Goal: Task Accomplishment & Management: Use online tool/utility

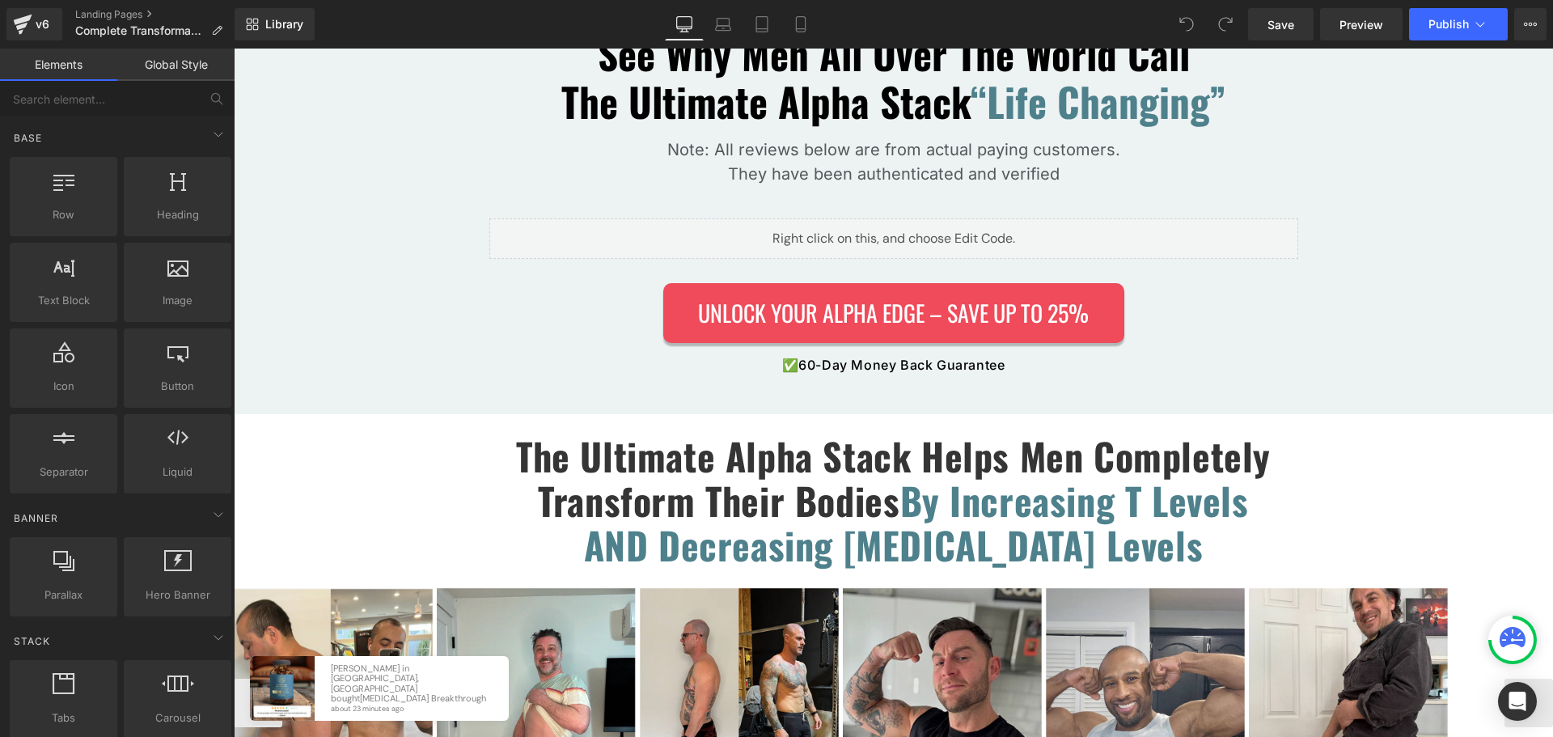
scroll to position [3316, 0]
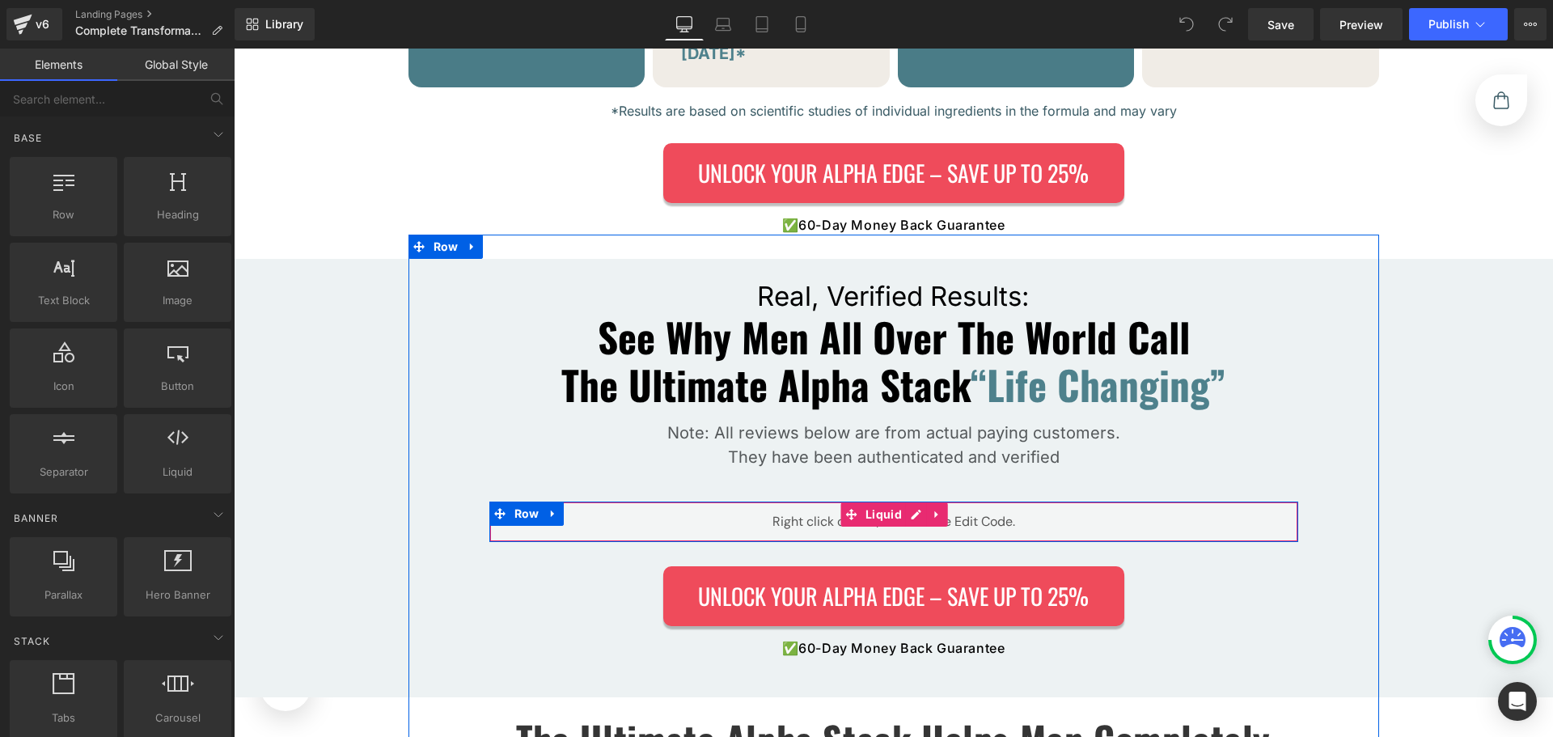
click at [905, 501] on div "Liquid" at bounding box center [893, 521] width 809 height 40
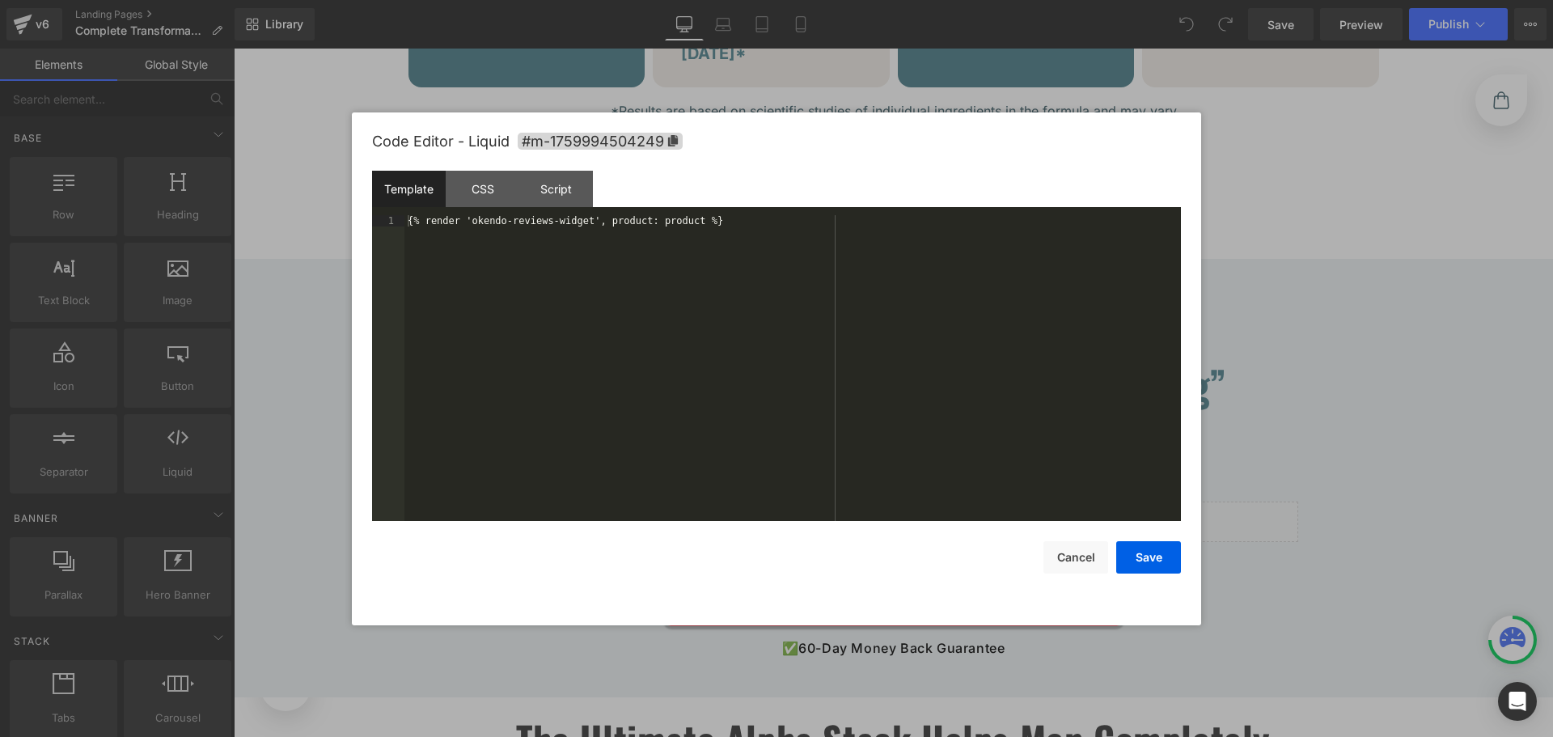
click at [801, 341] on div "{% render 'okendo-reviews-widget', product: product %}" at bounding box center [792, 379] width 776 height 328
click at [669, 221] on div "{% render 'okendo-reviews-widget', product: product %}" at bounding box center [792, 379] width 776 height 328
click at [654, 289] on div "{% render 'okendo-reviews-widget', product: product %}" at bounding box center [792, 379] width 776 height 328
click at [599, 215] on div "{% render 'okendo-reviews-widget', product: product %}" at bounding box center [792, 379] width 776 height 328
click at [628, 287] on div "{% render 'okendo-reviews-widget', product: product %}" at bounding box center [792, 379] width 776 height 328
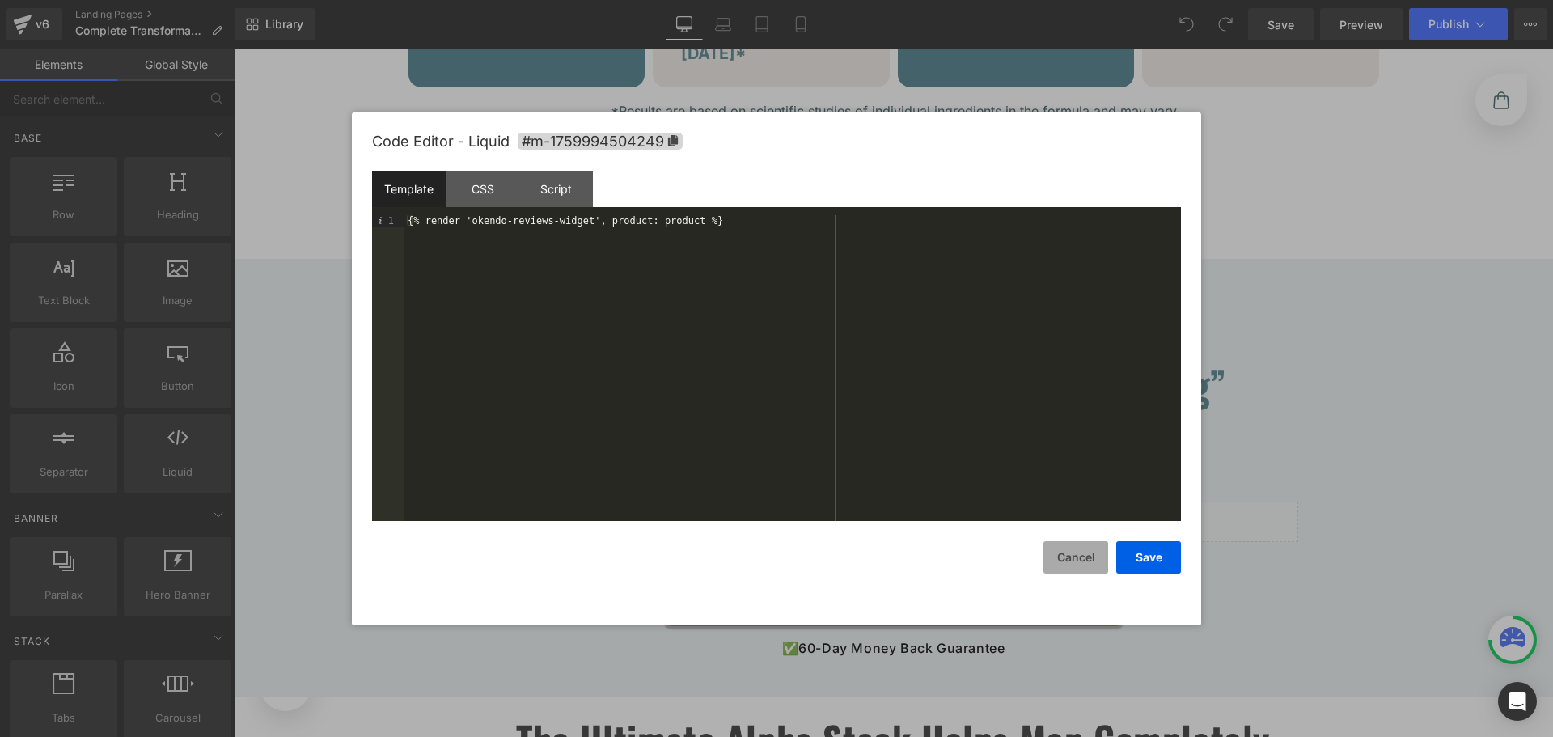
click at [1053, 560] on button "Cancel" at bounding box center [1075, 557] width 65 height 32
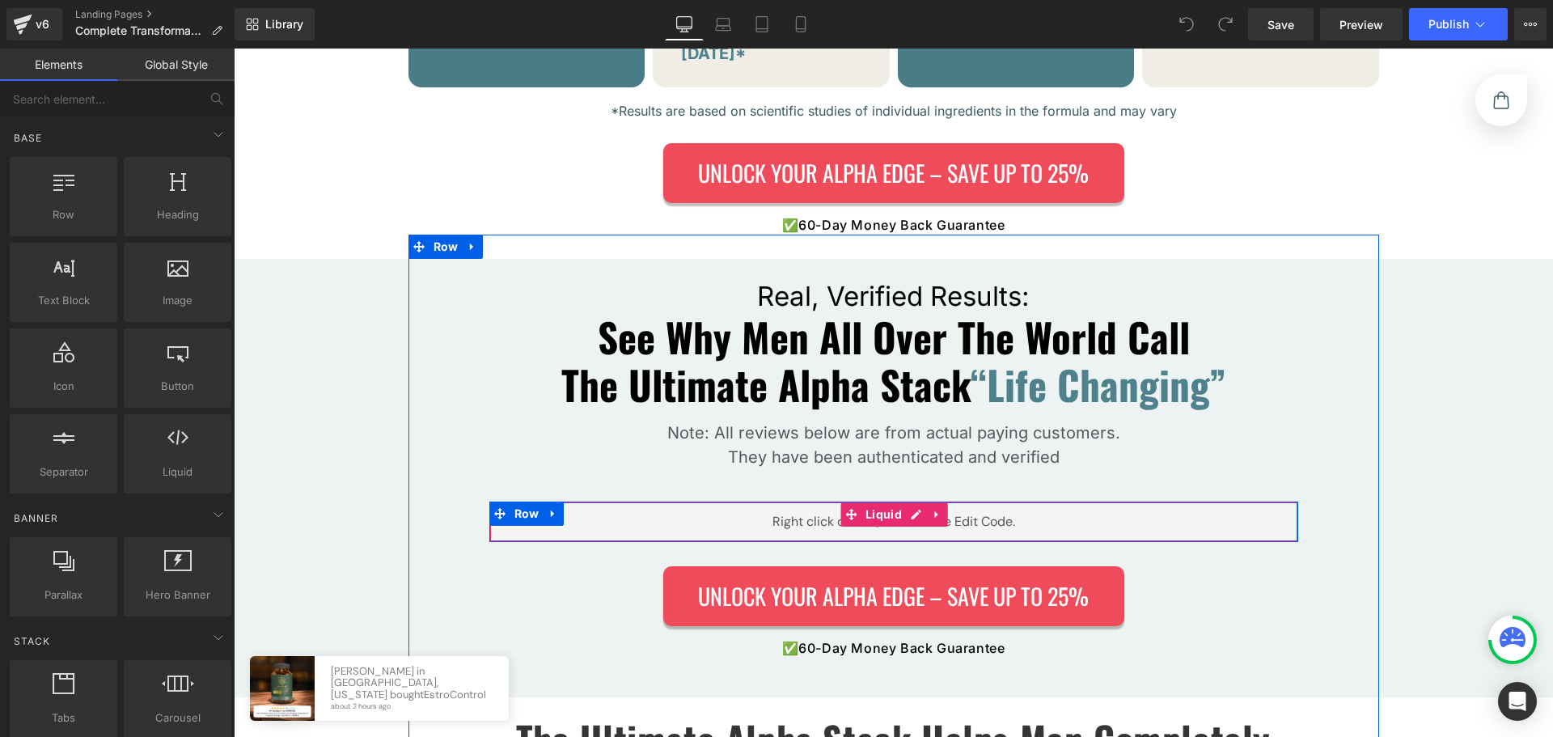
click at [903, 501] on div "Liquid" at bounding box center [893, 521] width 809 height 40
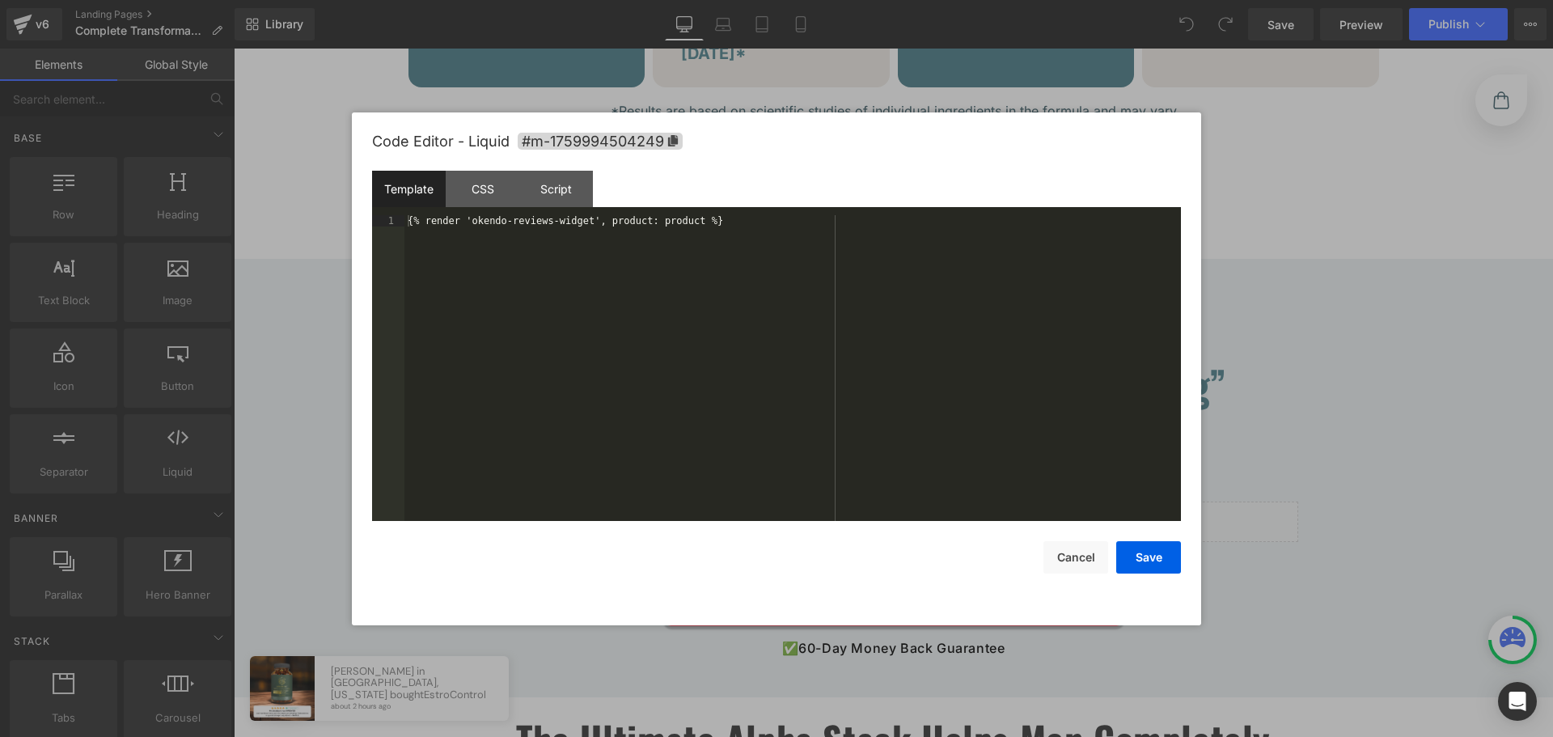
click at [926, 324] on div "{% render 'okendo-reviews-widget', product: product %}" at bounding box center [792, 379] width 776 height 328
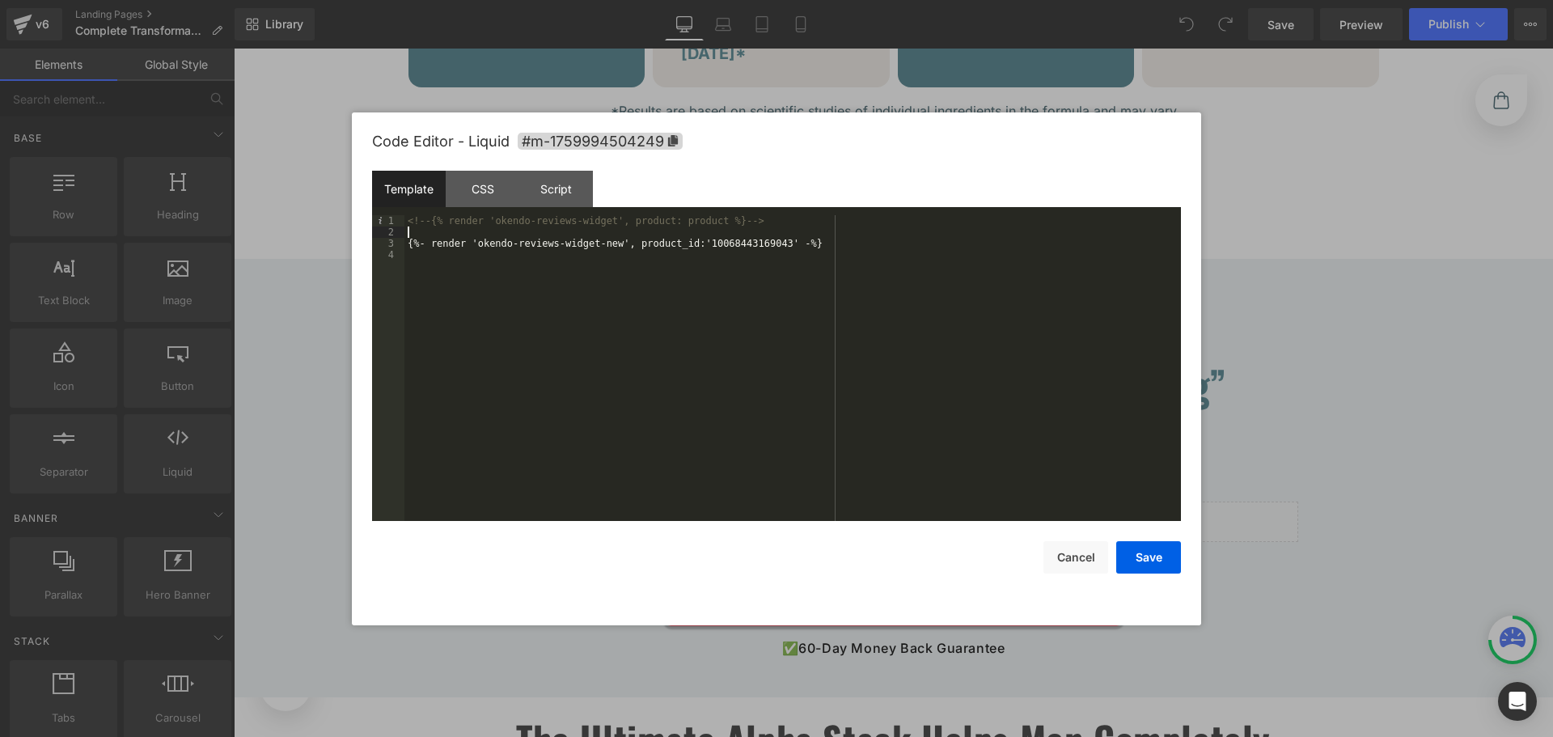
click at [711, 235] on div "<!-- {% render 'okendo-reviews-widget', product: product %} --> {%- render 'oke…" at bounding box center [792, 379] width 776 height 328
click at [712, 236] on div "<!-- {% render 'okendo-reviews-widget', product: product %} --> {%- render 'oke…" at bounding box center [792, 379] width 776 height 328
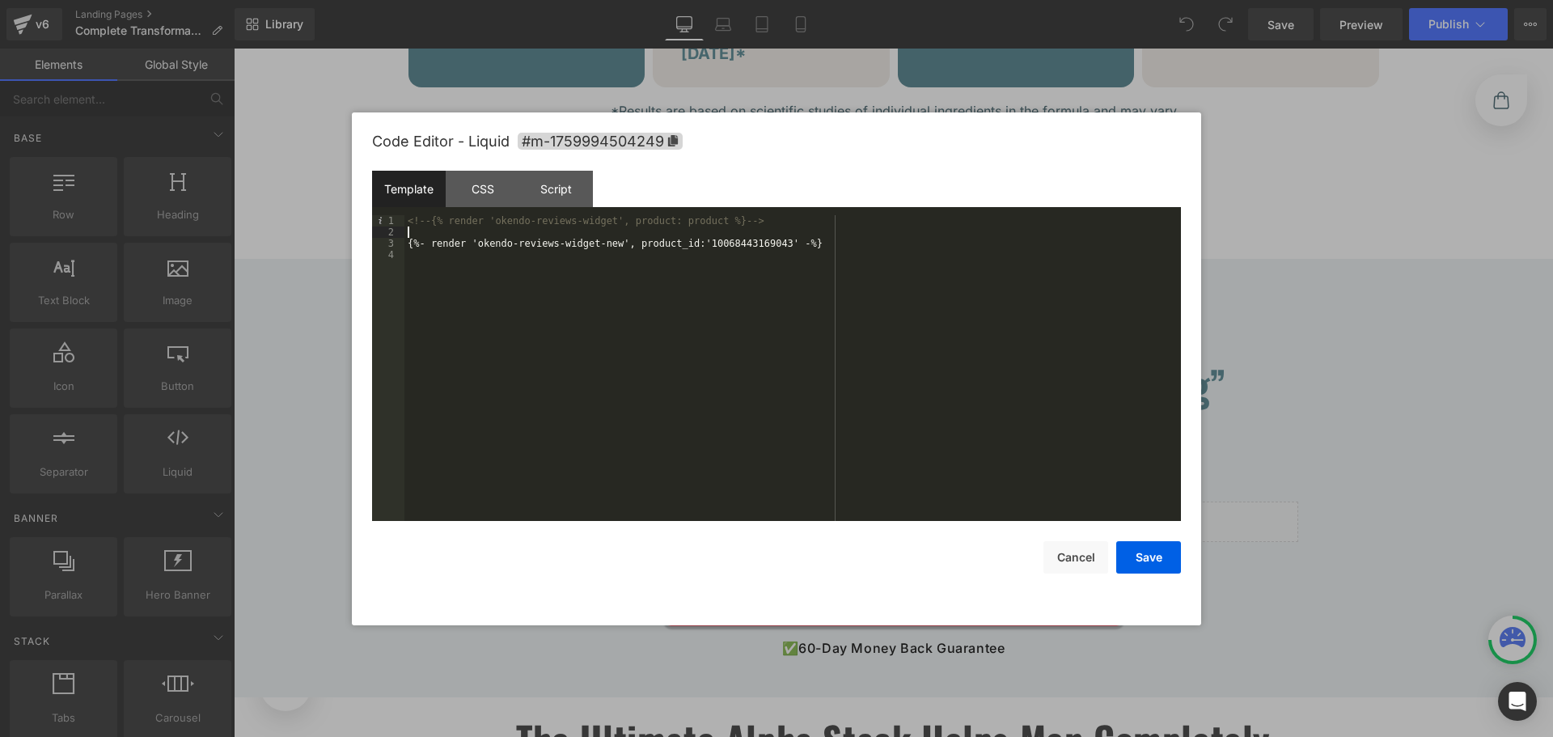
click at [712, 236] on div "<!-- {% render 'okendo-reviews-widget', product: product %} --> {%- render 'oke…" at bounding box center [792, 379] width 776 height 328
click at [715, 239] on div "<!-- {% render 'okendo-reviews-widget', product: product %} --> {%- render 'oke…" at bounding box center [792, 379] width 776 height 328
click at [717, 239] on div "<!-- {% render 'okendo-reviews-widget', product: product %} --> {%- render 'oke…" at bounding box center [792, 379] width 776 height 328
click at [835, 318] on div "<!-- {% render 'okendo-reviews-widget', product: product %} --> {%- render 'oke…" at bounding box center [792, 379] width 776 height 328
click at [1141, 550] on button "Save" at bounding box center [1148, 557] width 65 height 32
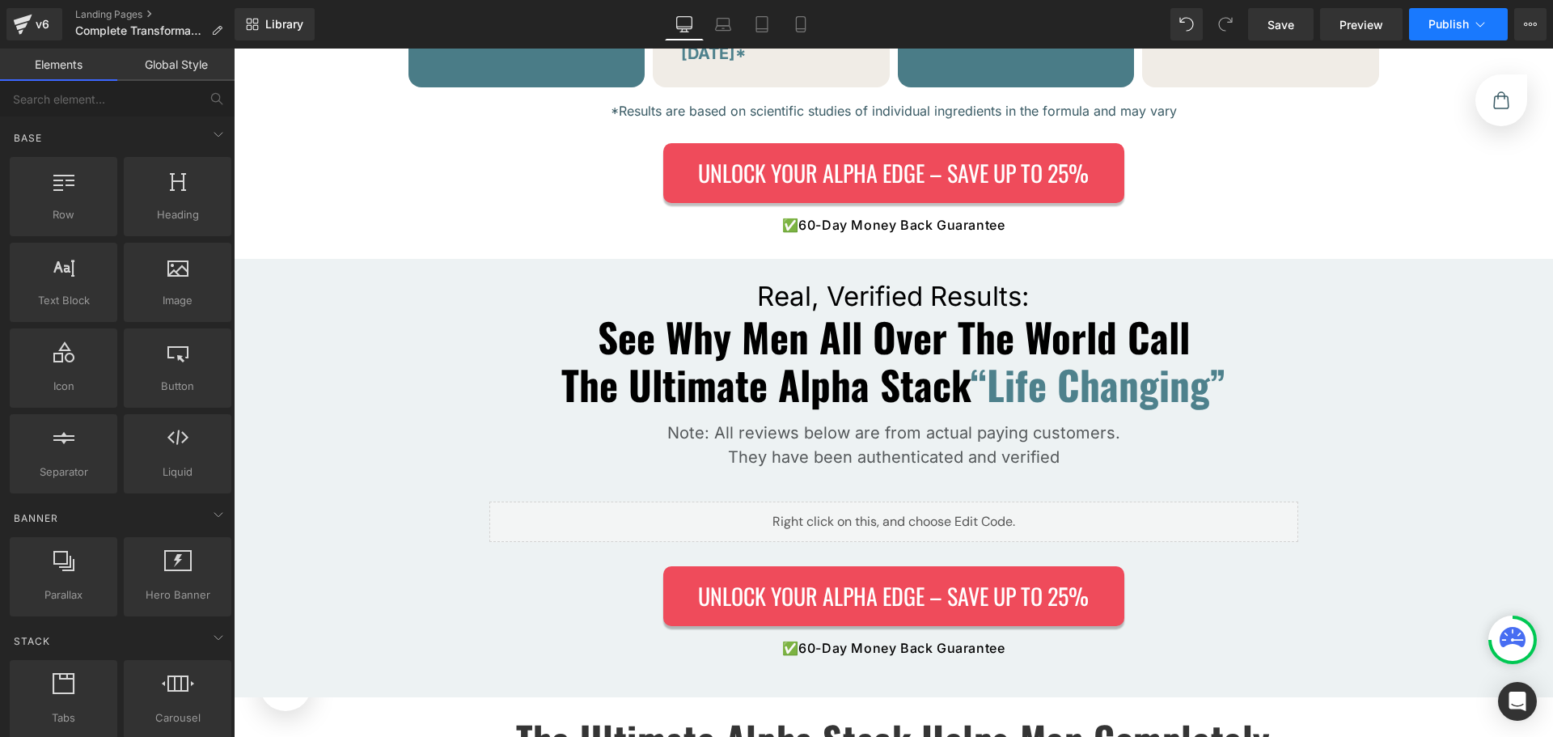
click at [1445, 23] on span "Publish" at bounding box center [1448, 24] width 40 height 13
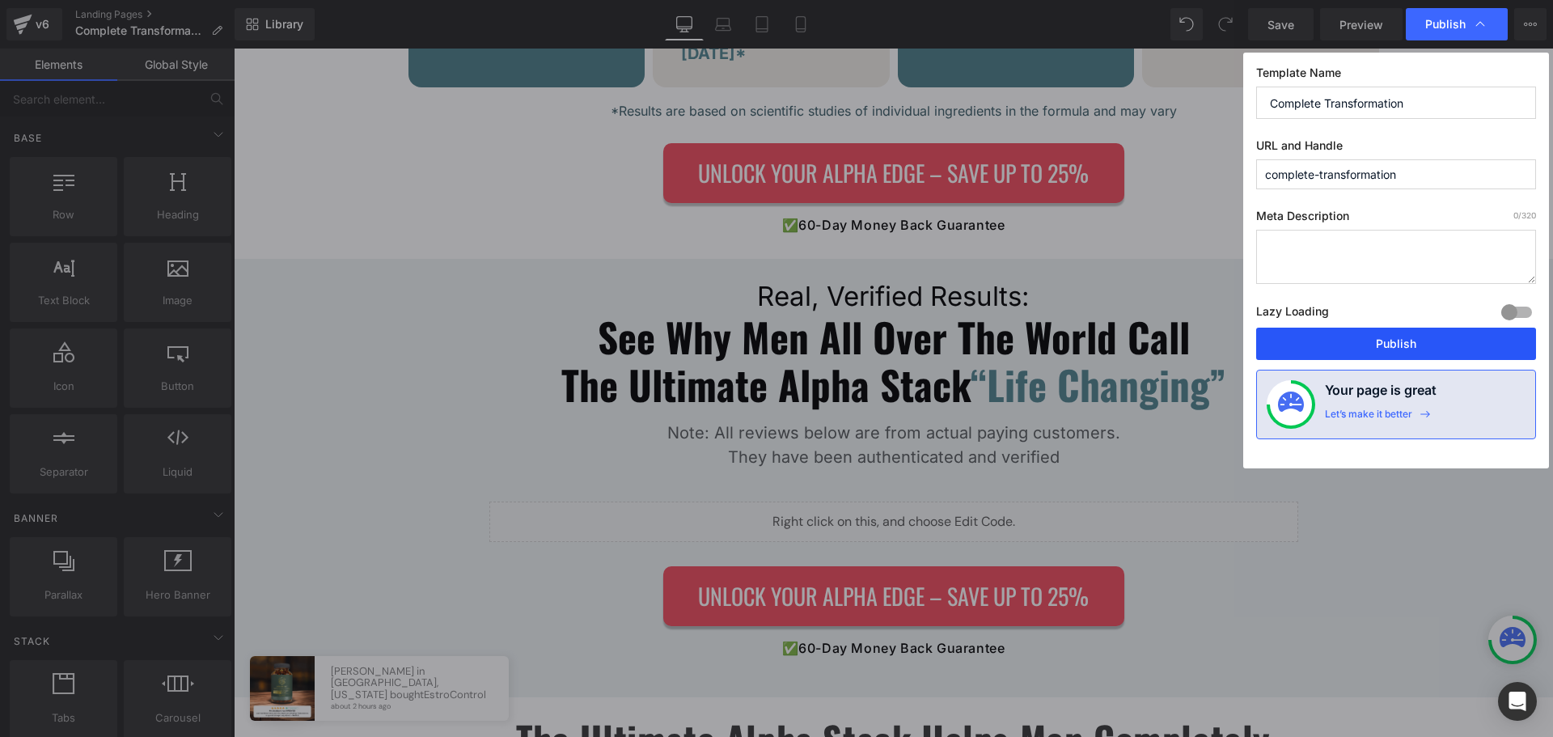
drag, startPoint x: 1359, startPoint y: 333, endPoint x: 1122, endPoint y: 282, distance: 243.2
click at [1359, 333] on button "Publish" at bounding box center [1396, 344] width 280 height 32
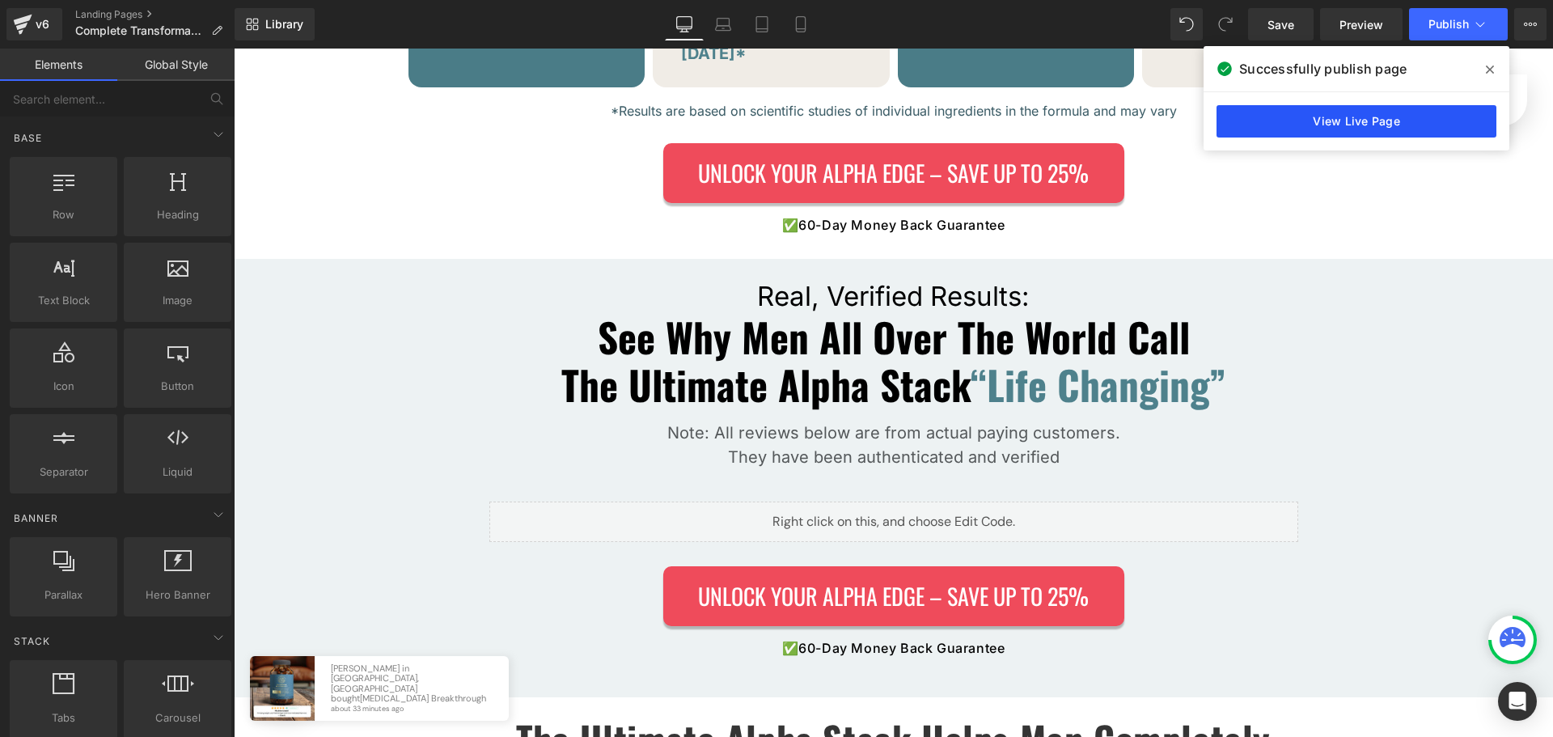
click at [1301, 108] on link "View Live Page" at bounding box center [1356, 121] width 280 height 32
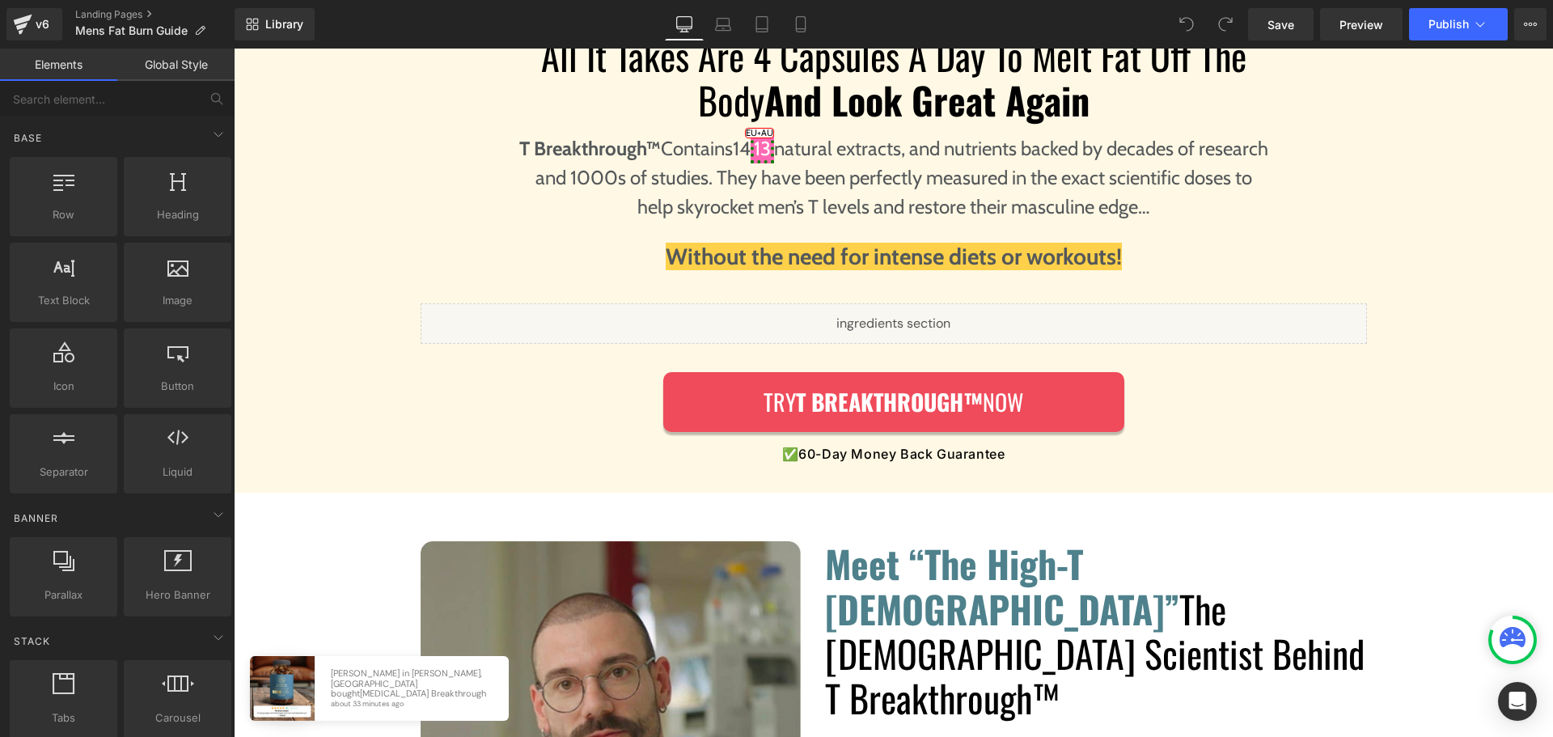
scroll to position [4771, 0]
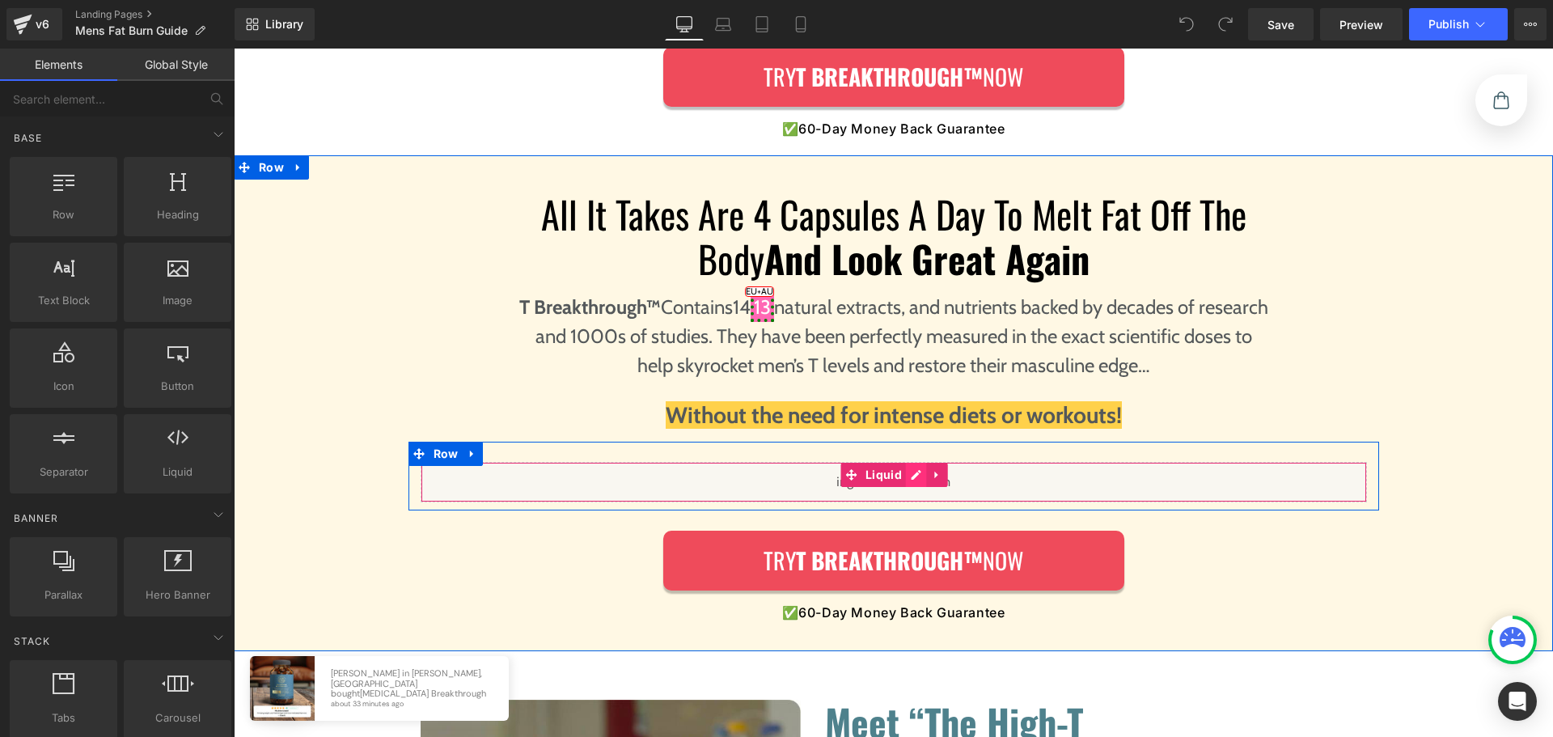
click at [904, 462] on div "Liquid" at bounding box center [894, 482] width 946 height 40
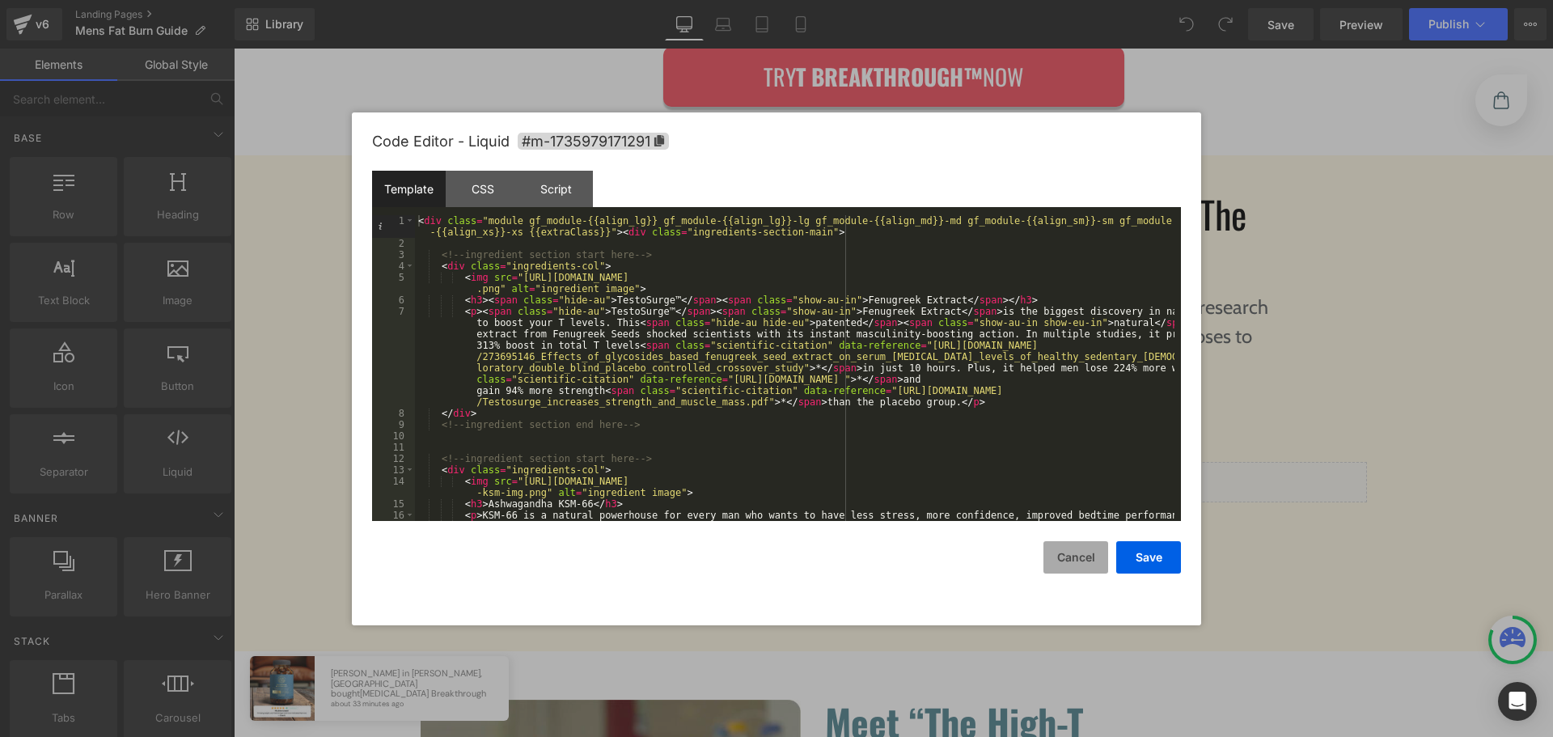
click at [1053, 553] on button "Cancel" at bounding box center [1075, 557] width 65 height 32
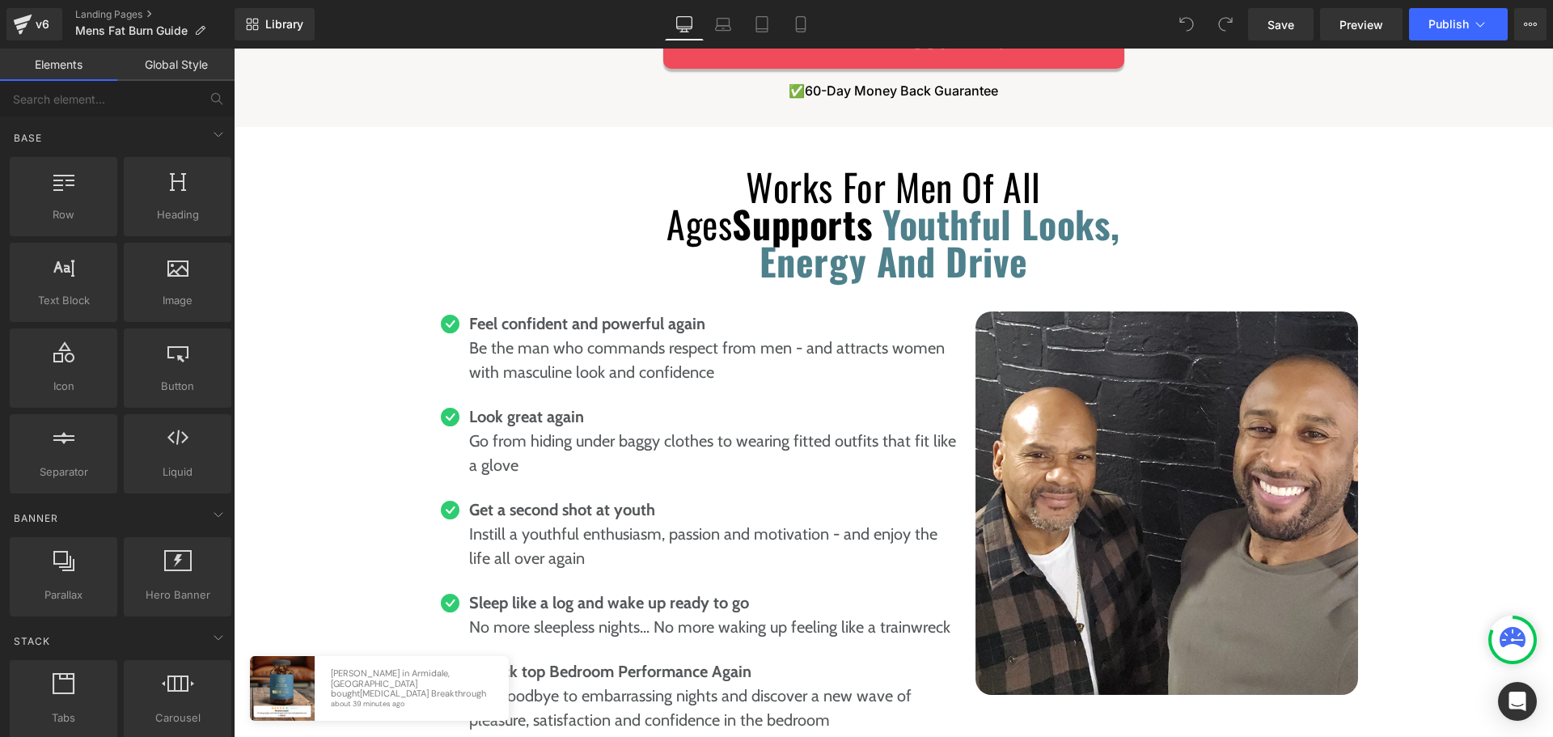
scroll to position [7047, 0]
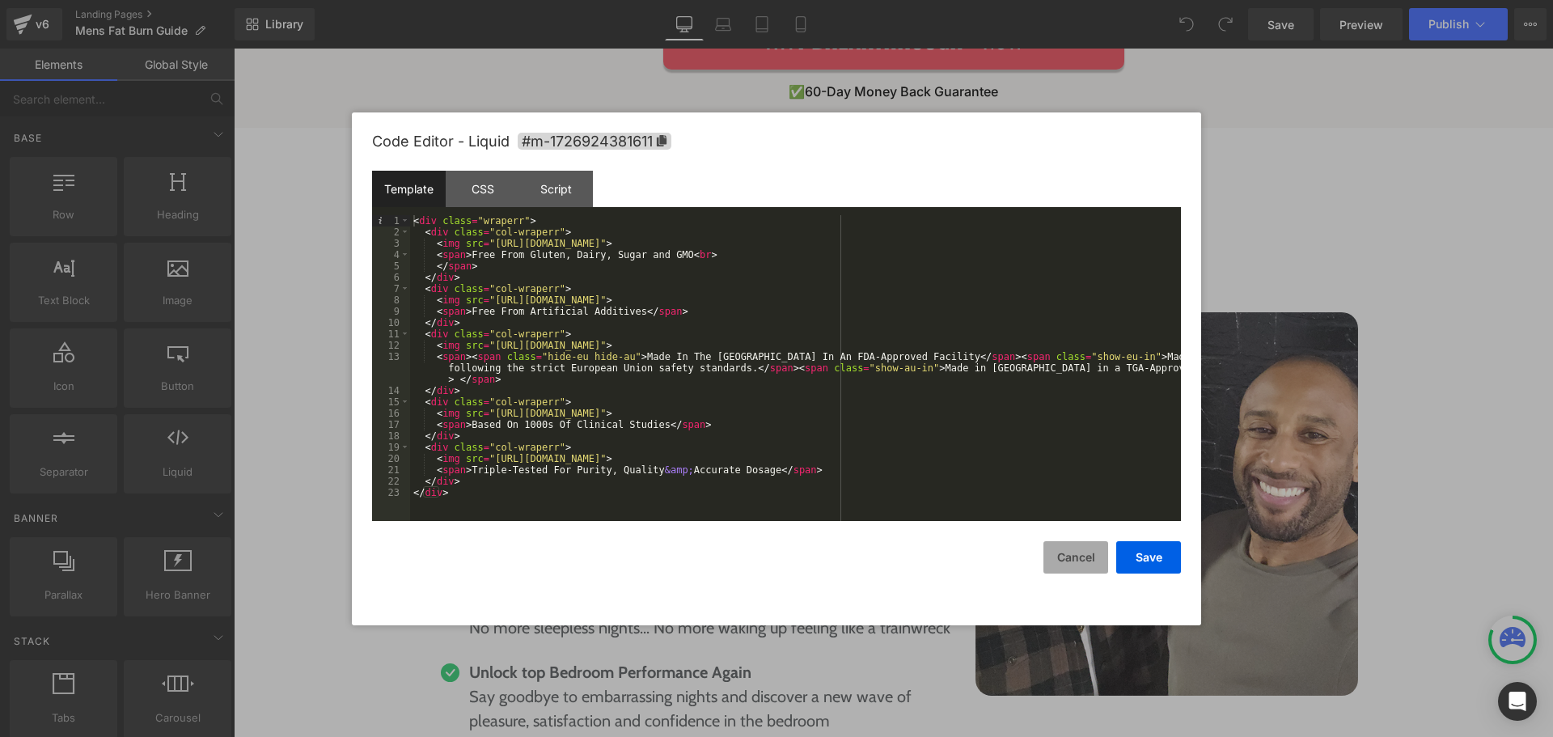
click at [1075, 551] on button "Cancel" at bounding box center [1075, 557] width 65 height 32
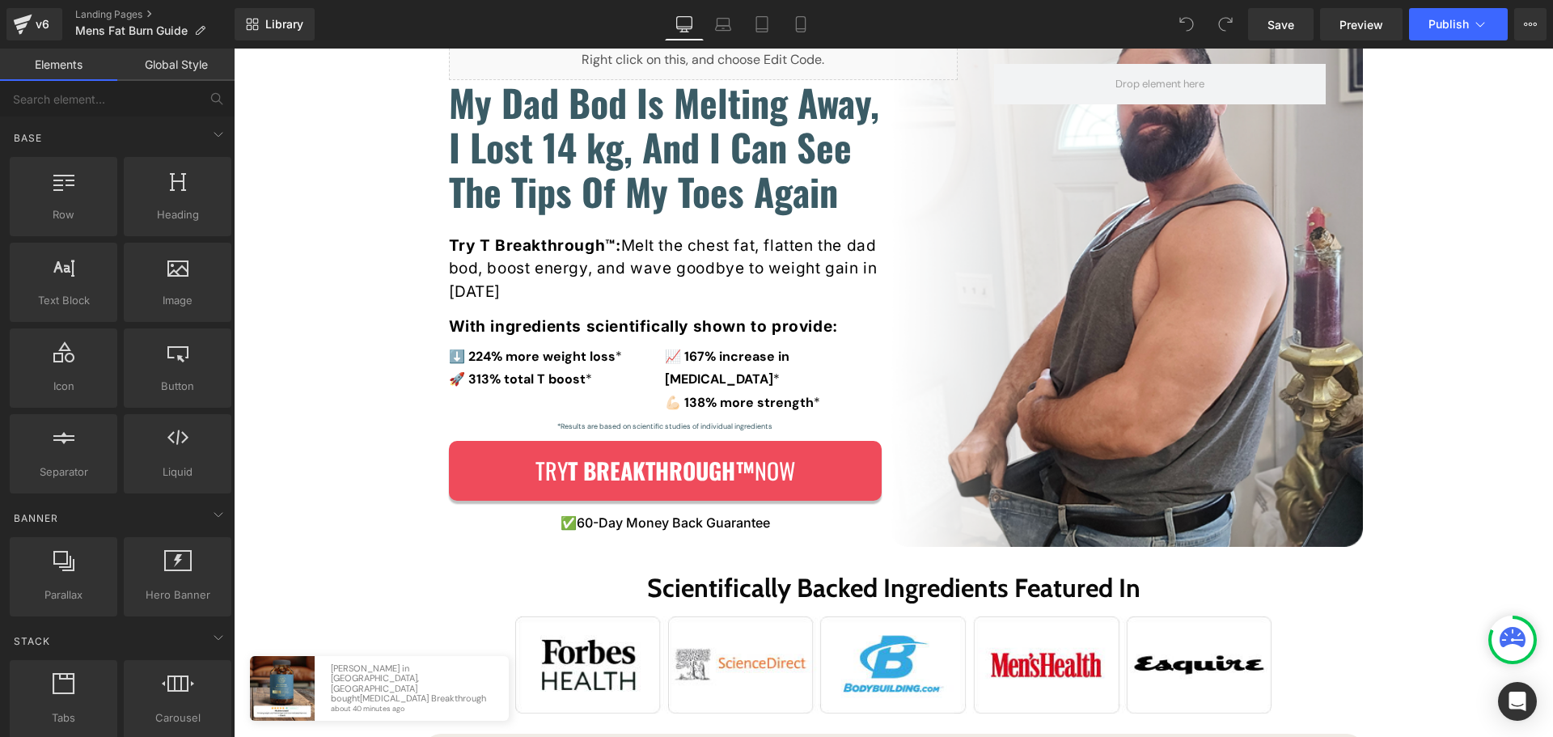
scroll to position [0, 0]
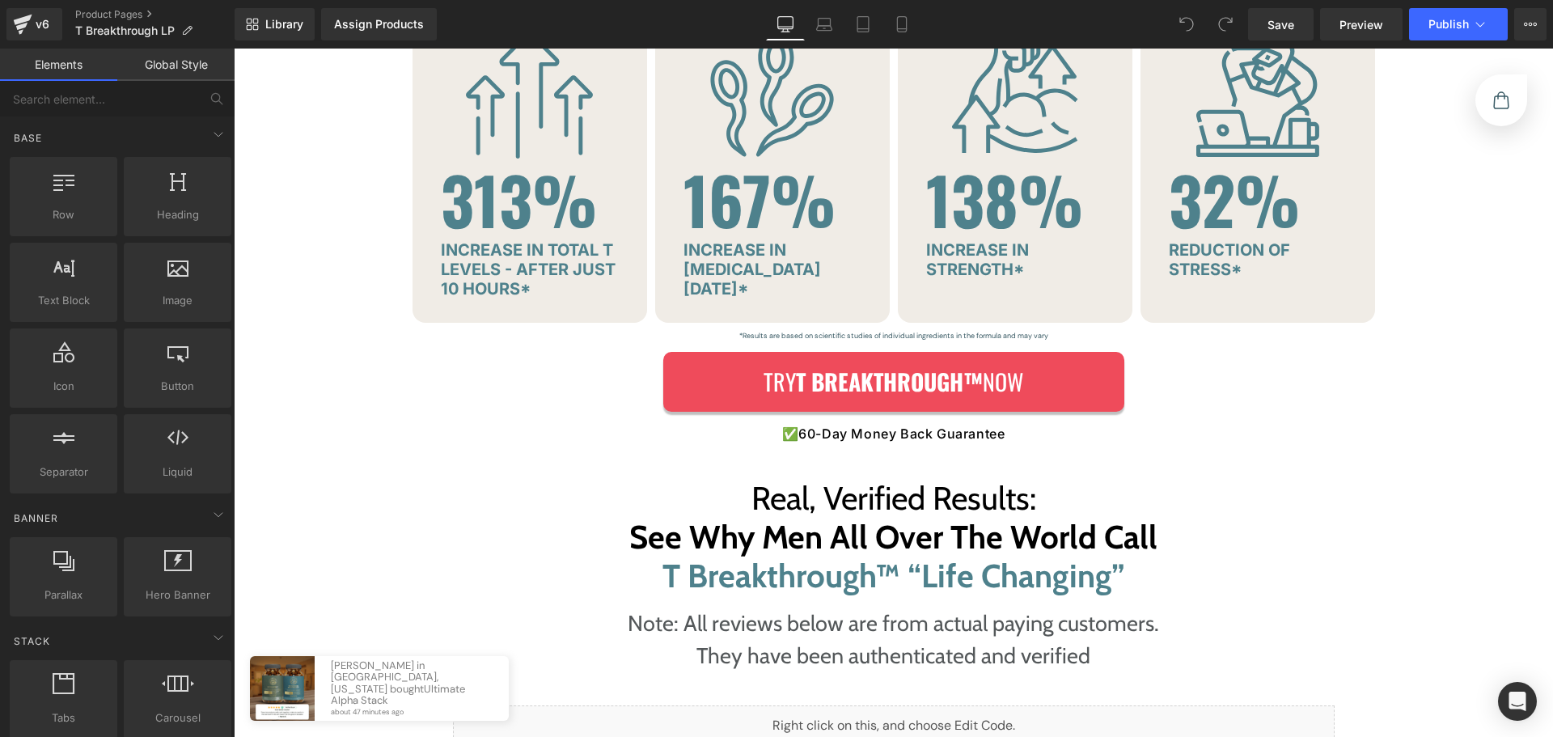
scroll to position [3154, 0]
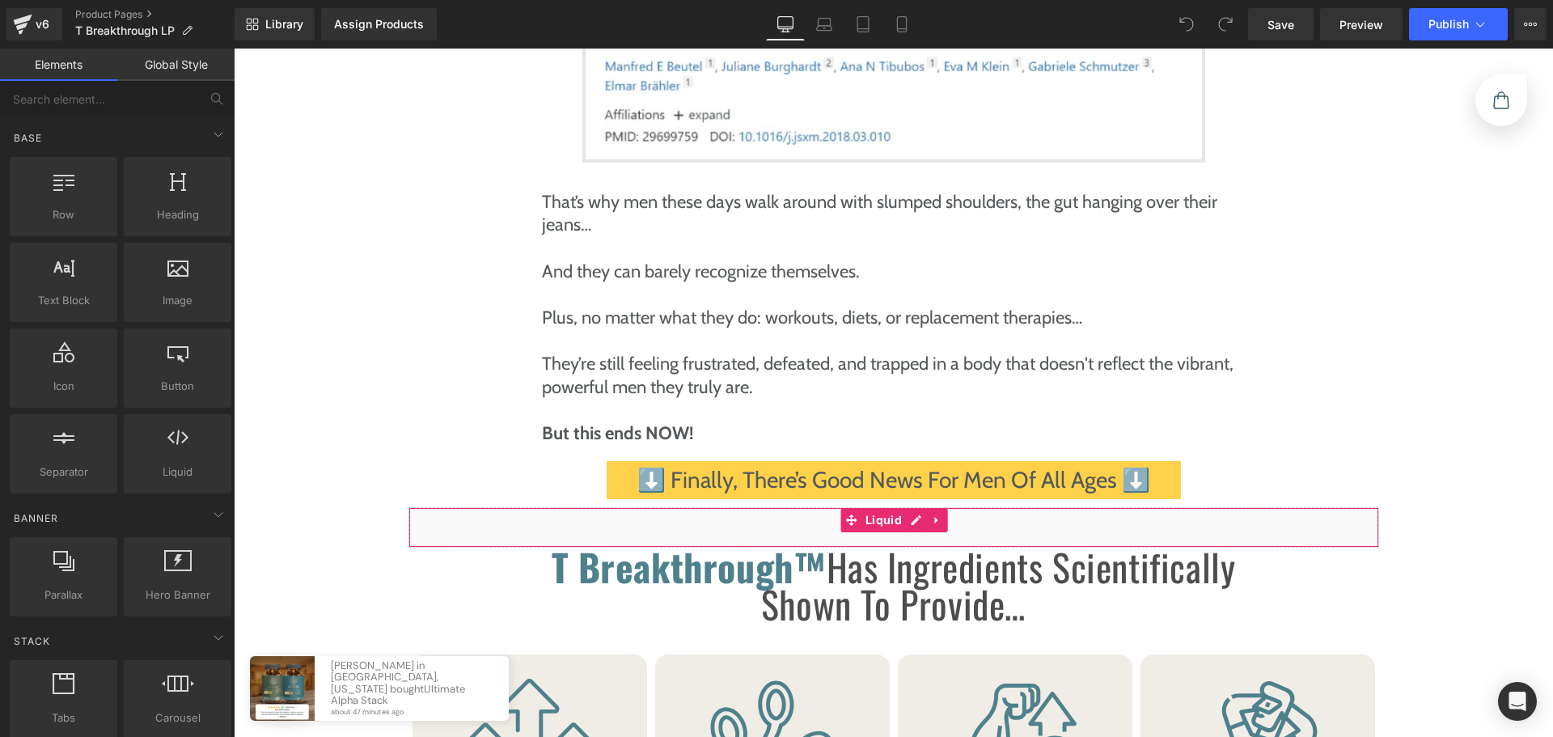
click at [912, 507] on div "Liquid" at bounding box center [893, 527] width 970 height 40
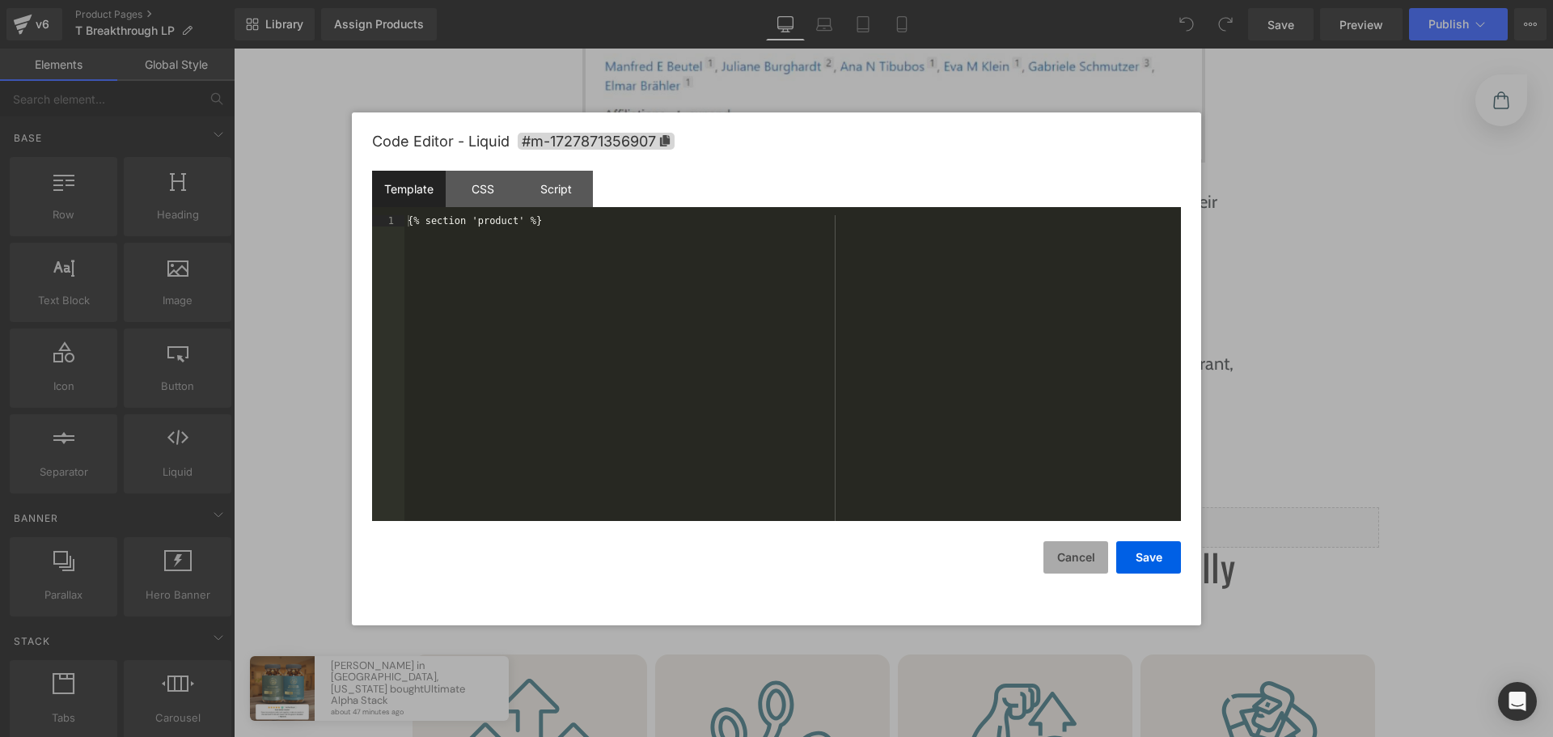
click at [1066, 555] on button "Cancel" at bounding box center [1075, 557] width 65 height 32
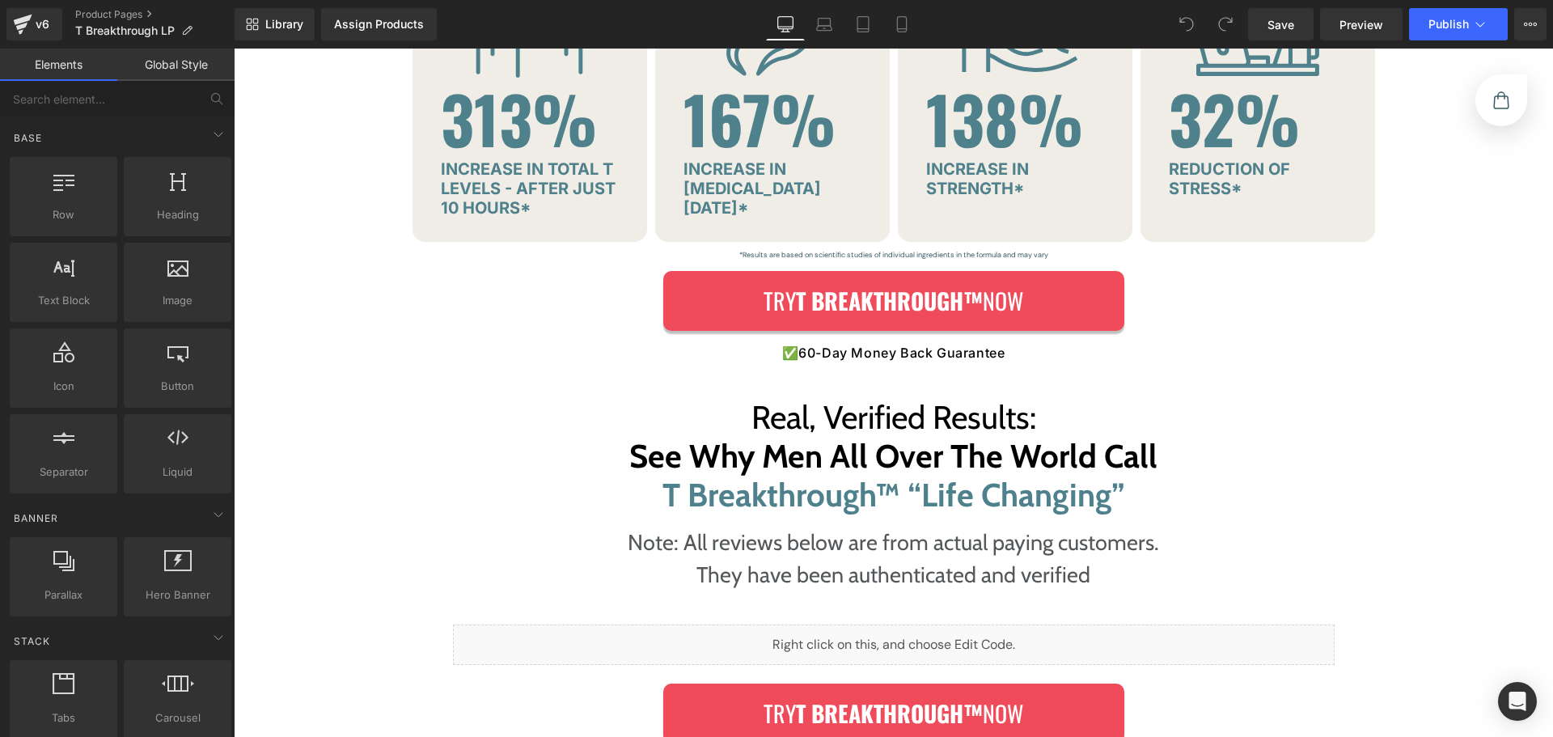
scroll to position [4286, 0]
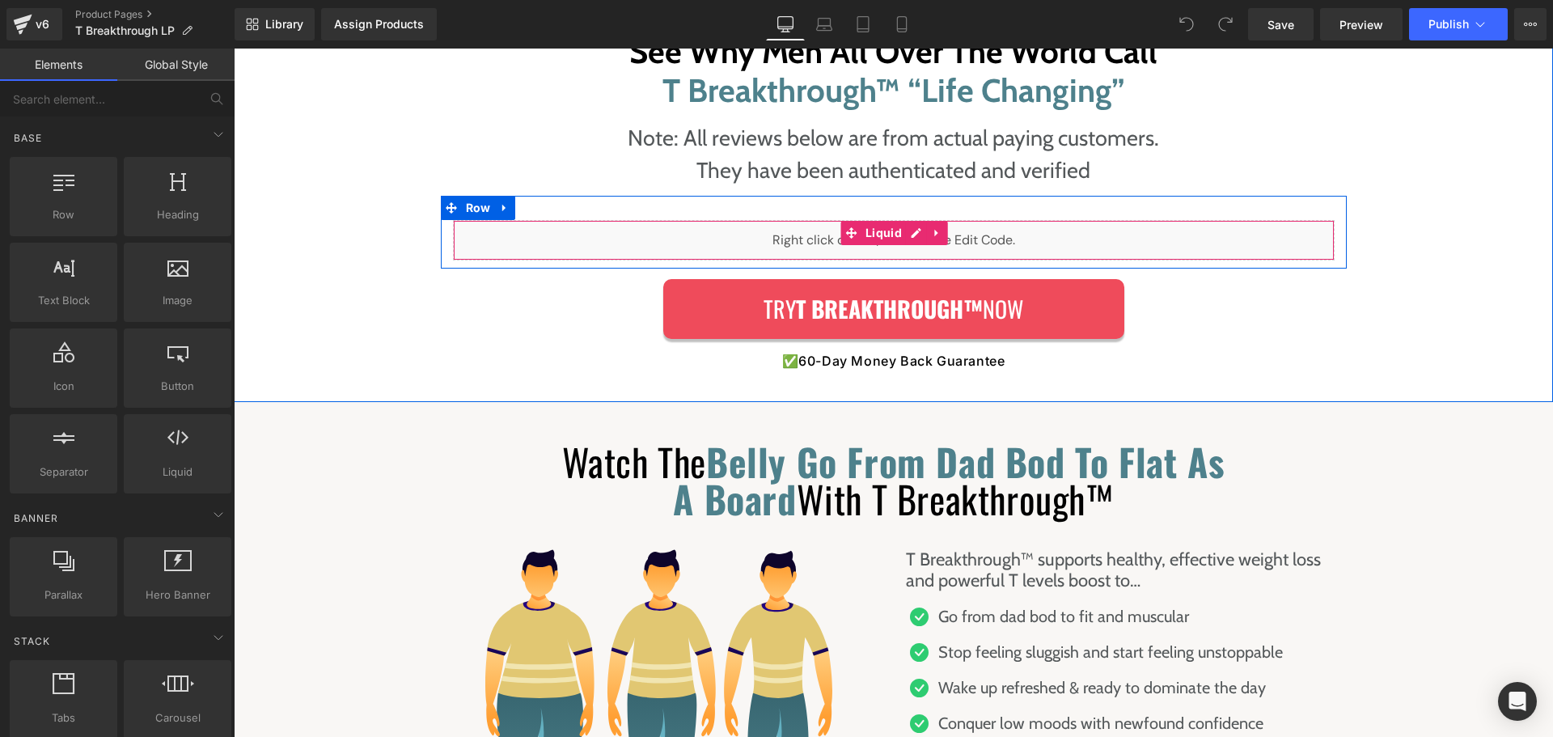
click at [893, 221] on link "Liquid" at bounding box center [873, 233] width 66 height 24
click at [861, 221] on span at bounding box center [850, 233] width 21 height 24
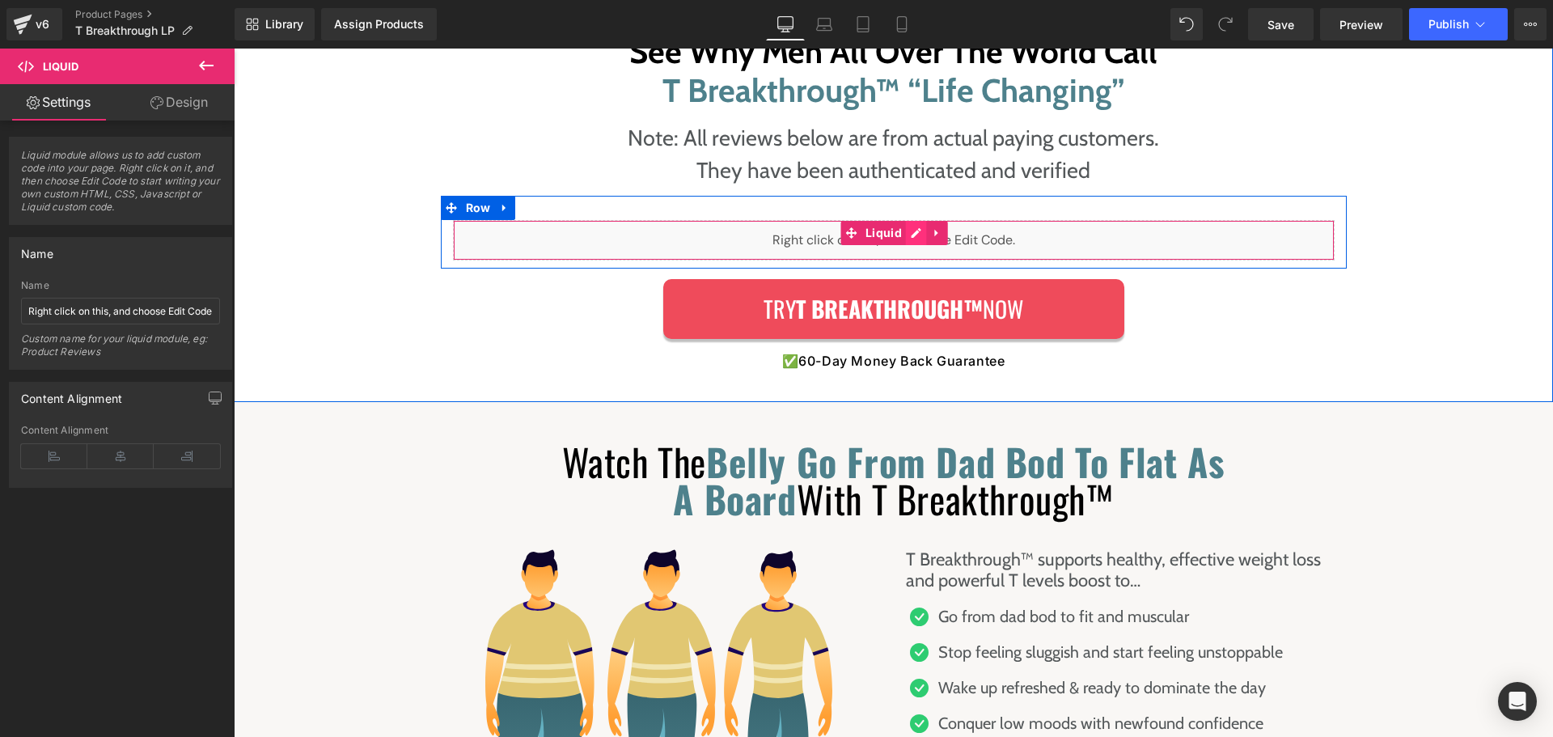
click at [911, 220] on div "Liquid" at bounding box center [893, 240] width 881 height 40
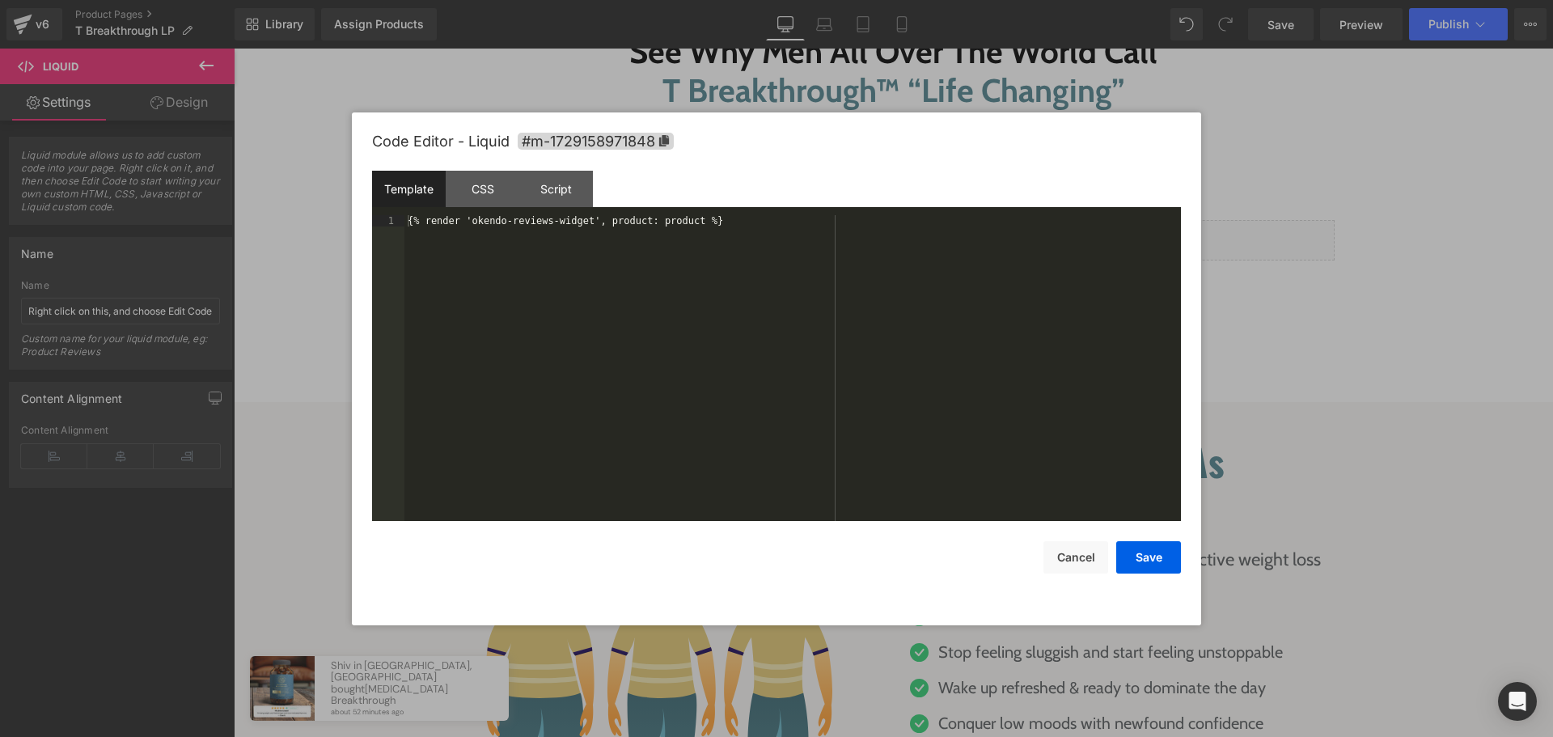
click at [973, 329] on div "{% render 'okendo-reviews-widget', product: product %}" at bounding box center [792, 379] width 776 height 328
drag, startPoint x: 1078, startPoint y: 569, endPoint x: 814, endPoint y: 403, distance: 312.1
click at [1078, 569] on button "Cancel" at bounding box center [1075, 557] width 65 height 32
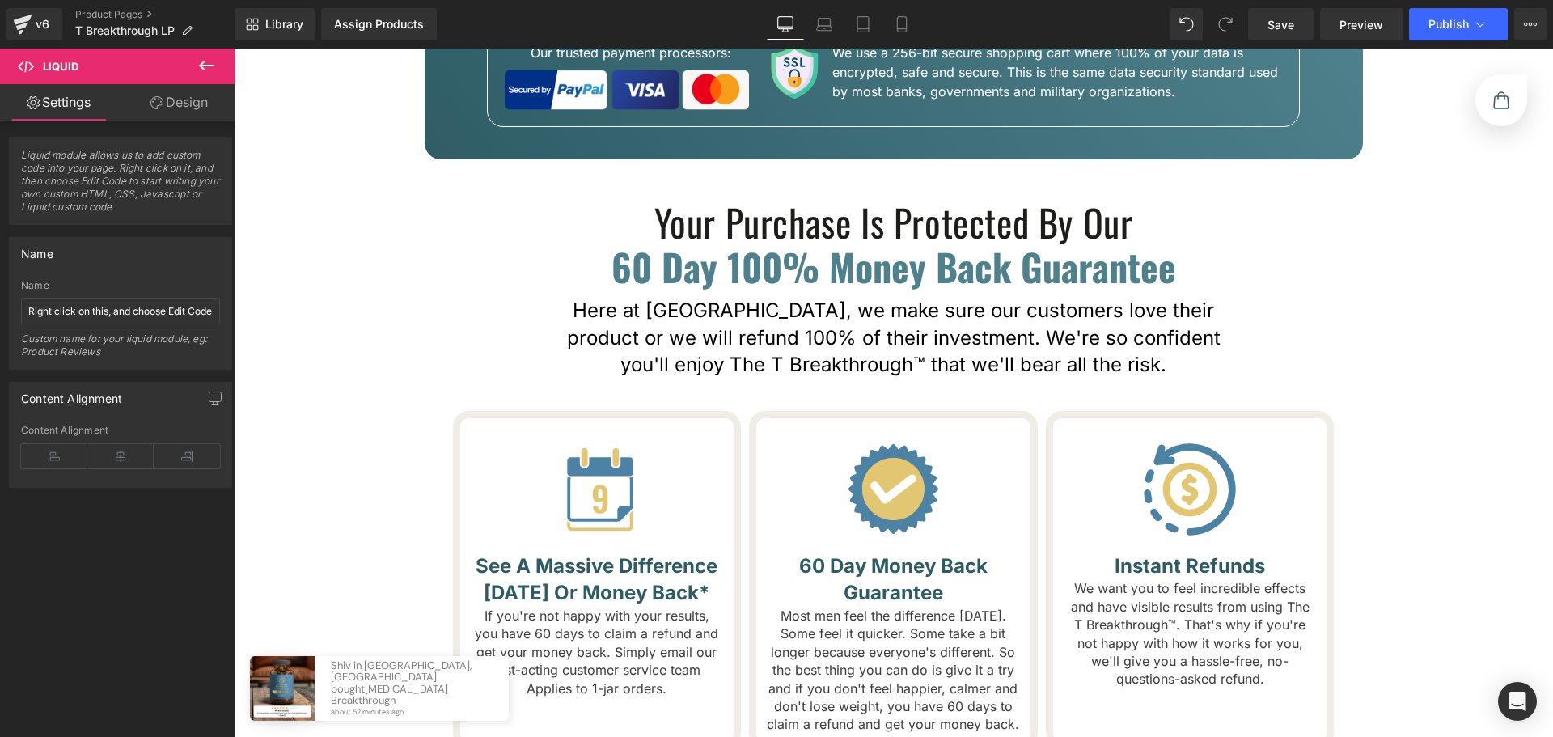
scroll to position [7925, 0]
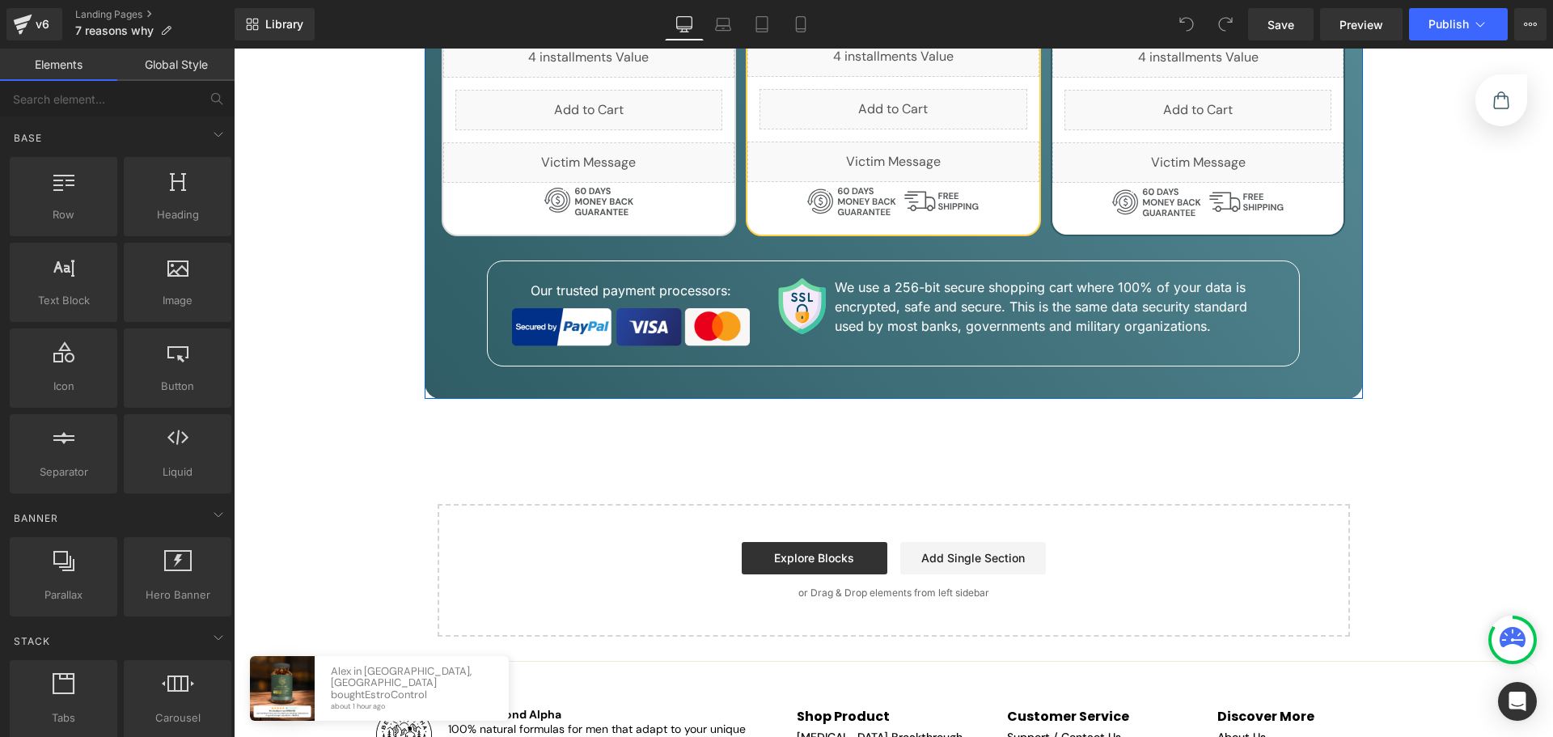
scroll to position [5257, 0]
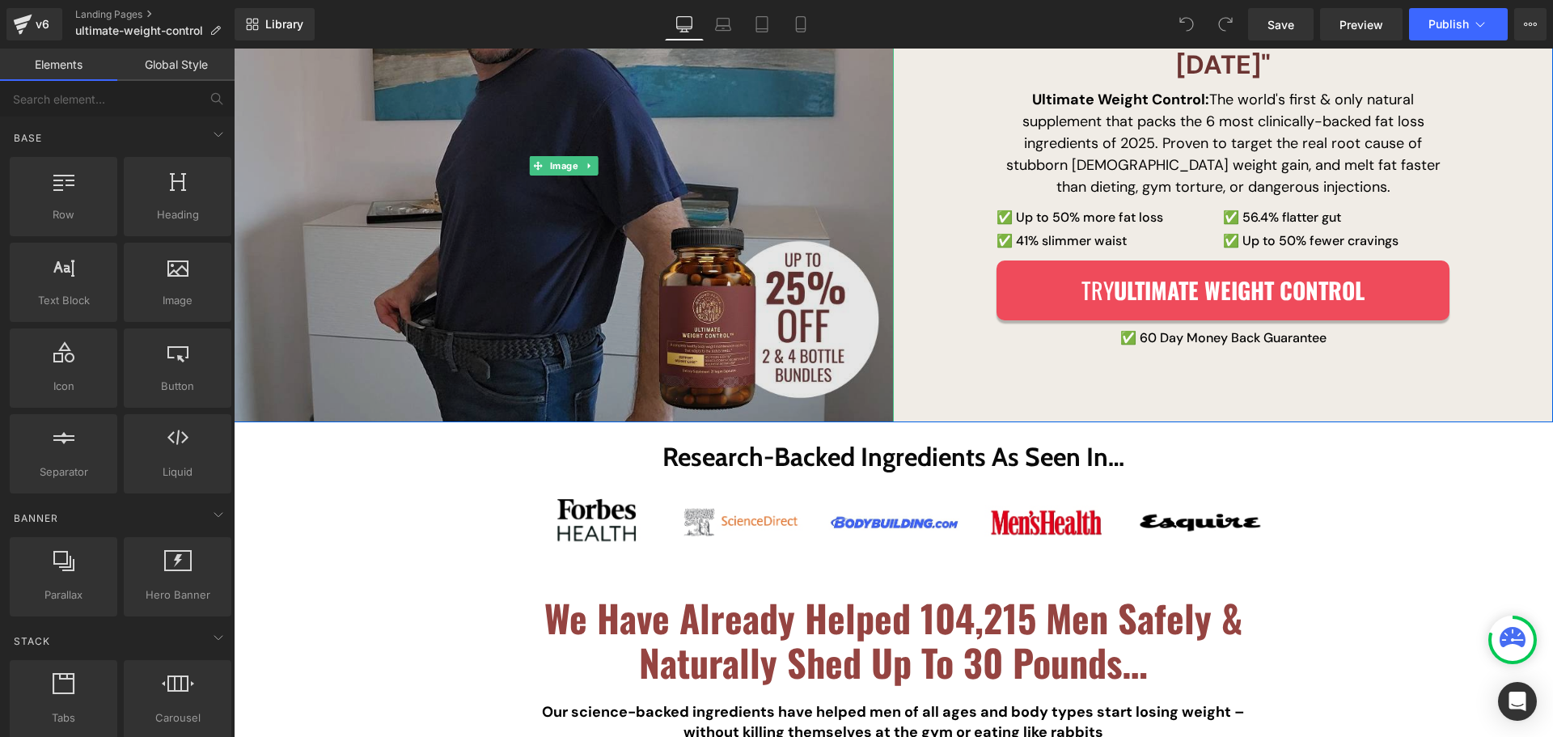
scroll to position [323, 0]
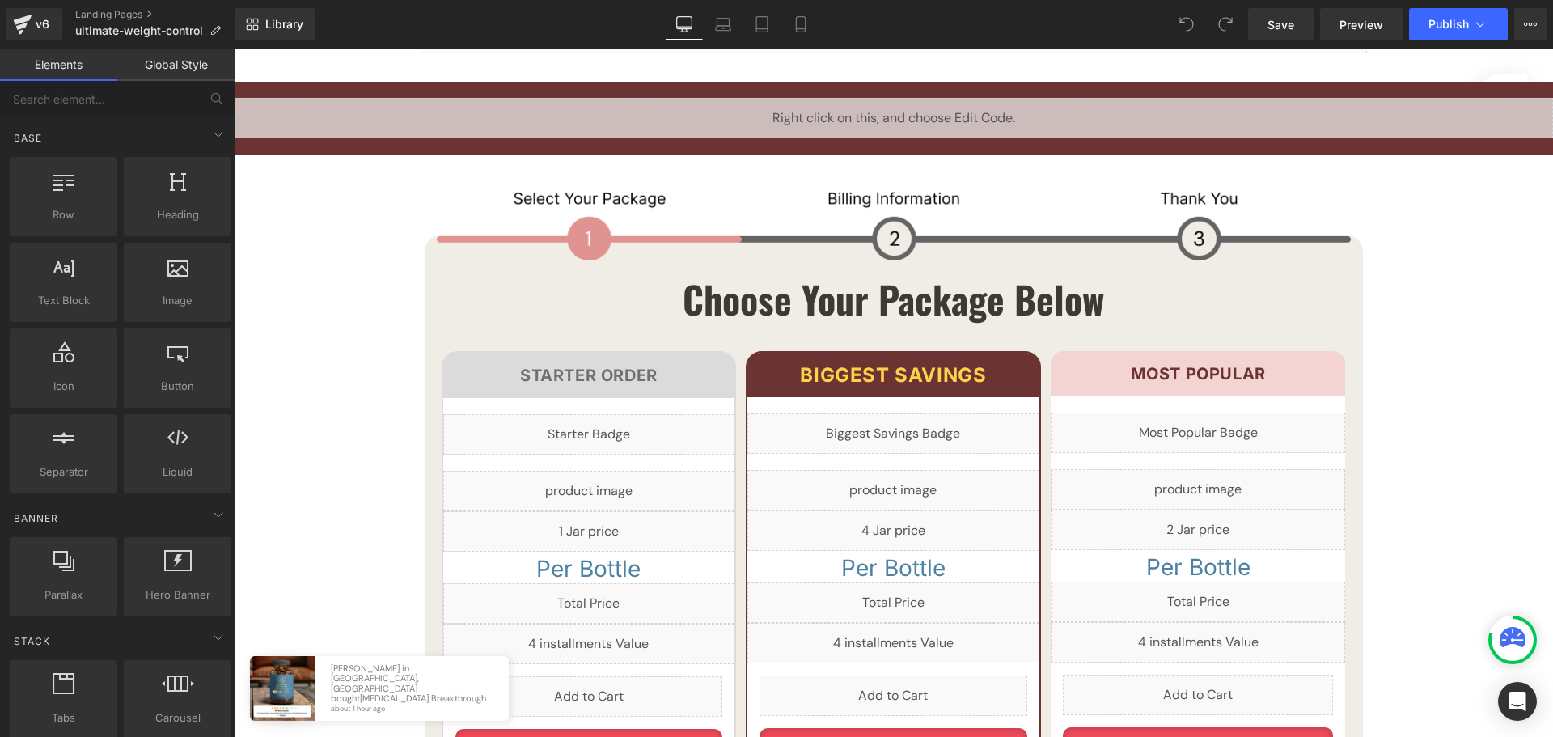
scroll to position [8977, 0]
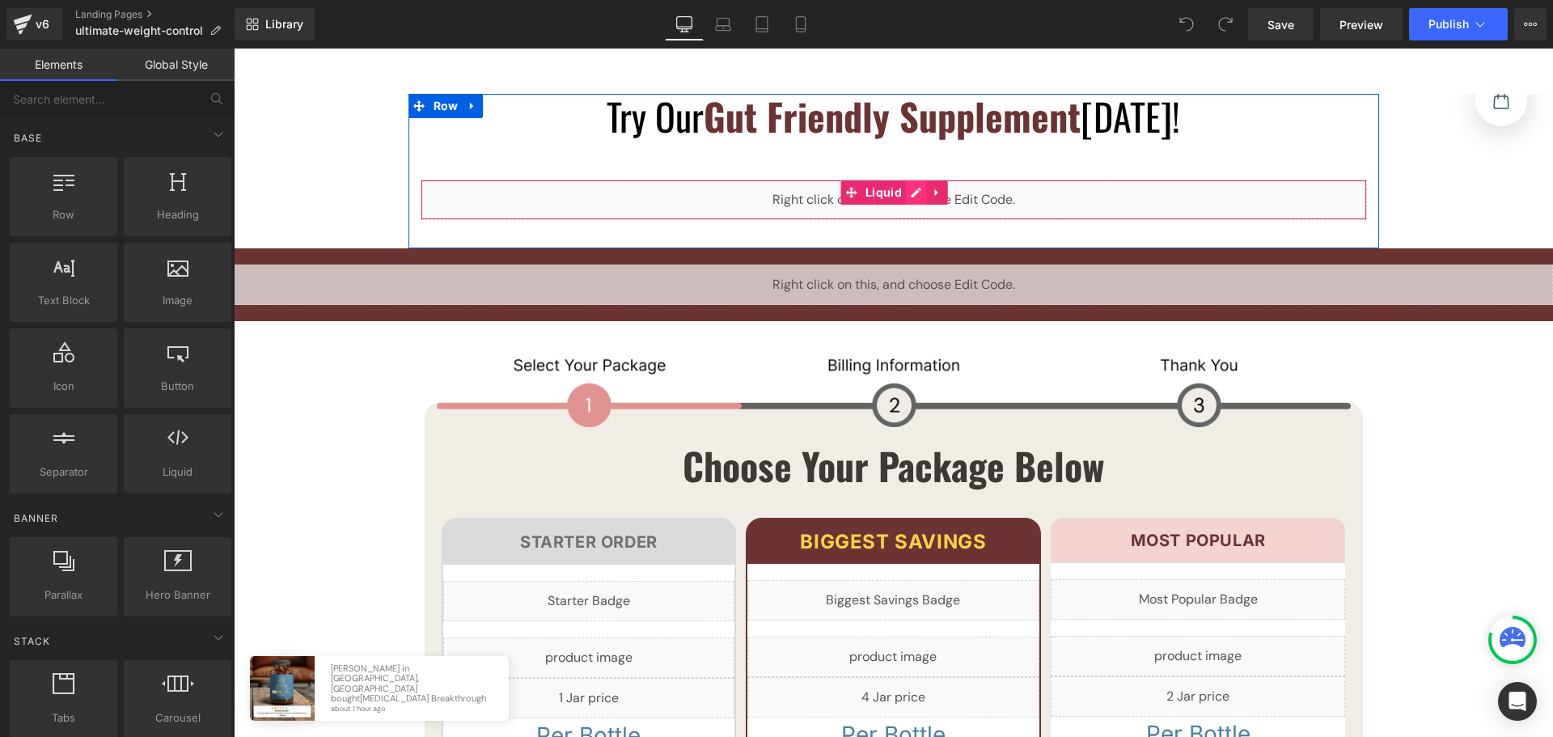
click at [911, 190] on div "Liquid" at bounding box center [894, 200] width 946 height 40
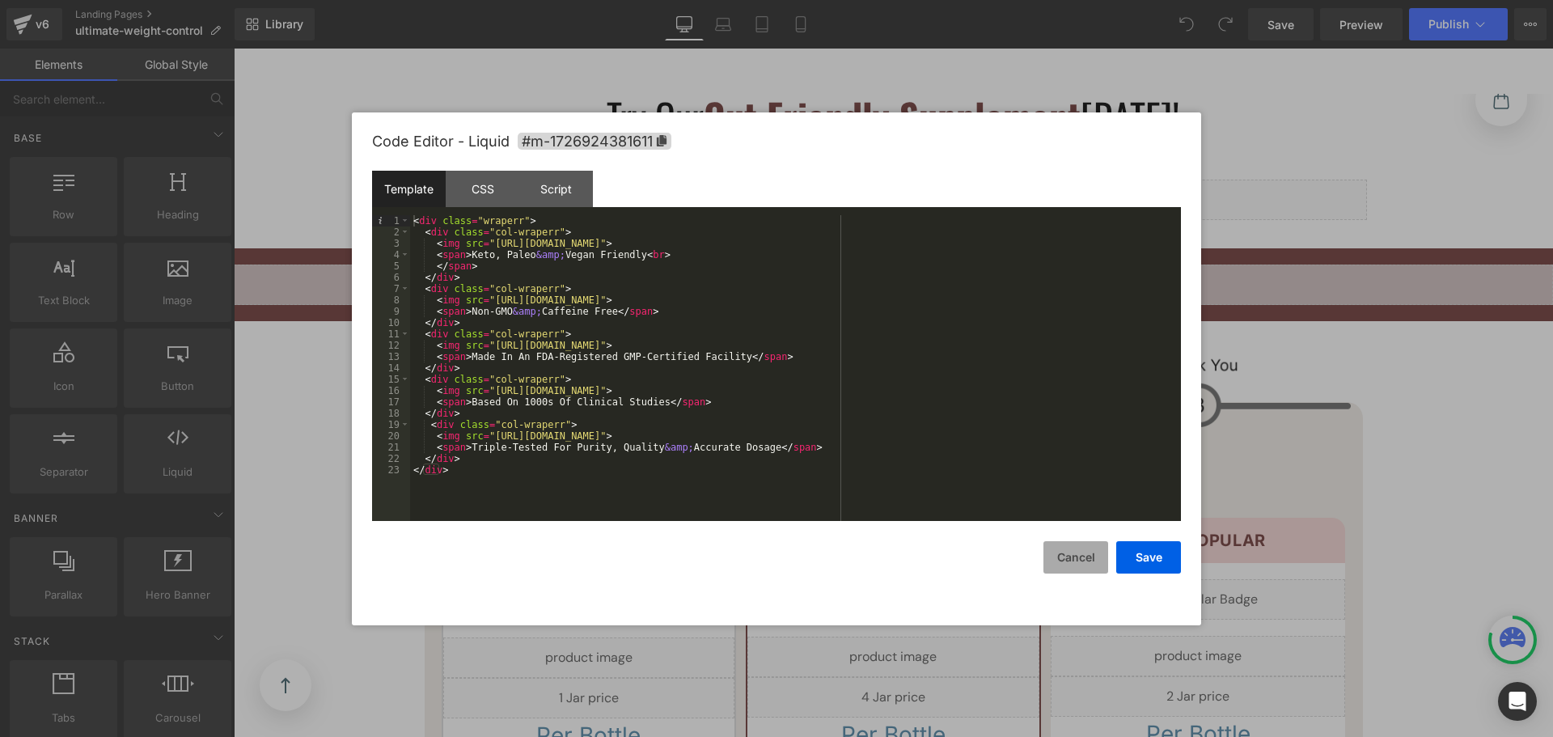
click at [1059, 553] on button "Cancel" at bounding box center [1075, 557] width 65 height 32
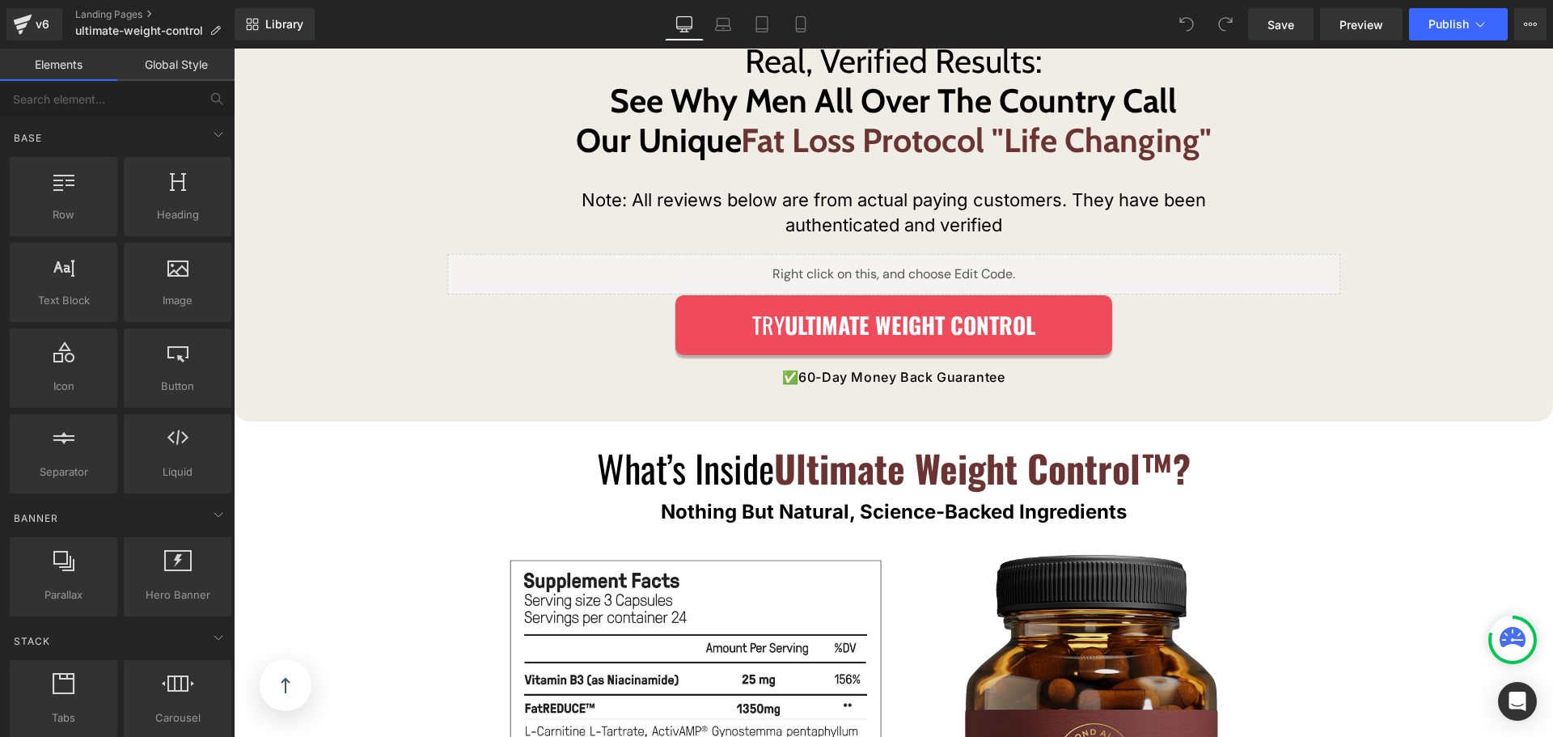
scroll to position [10917, 0]
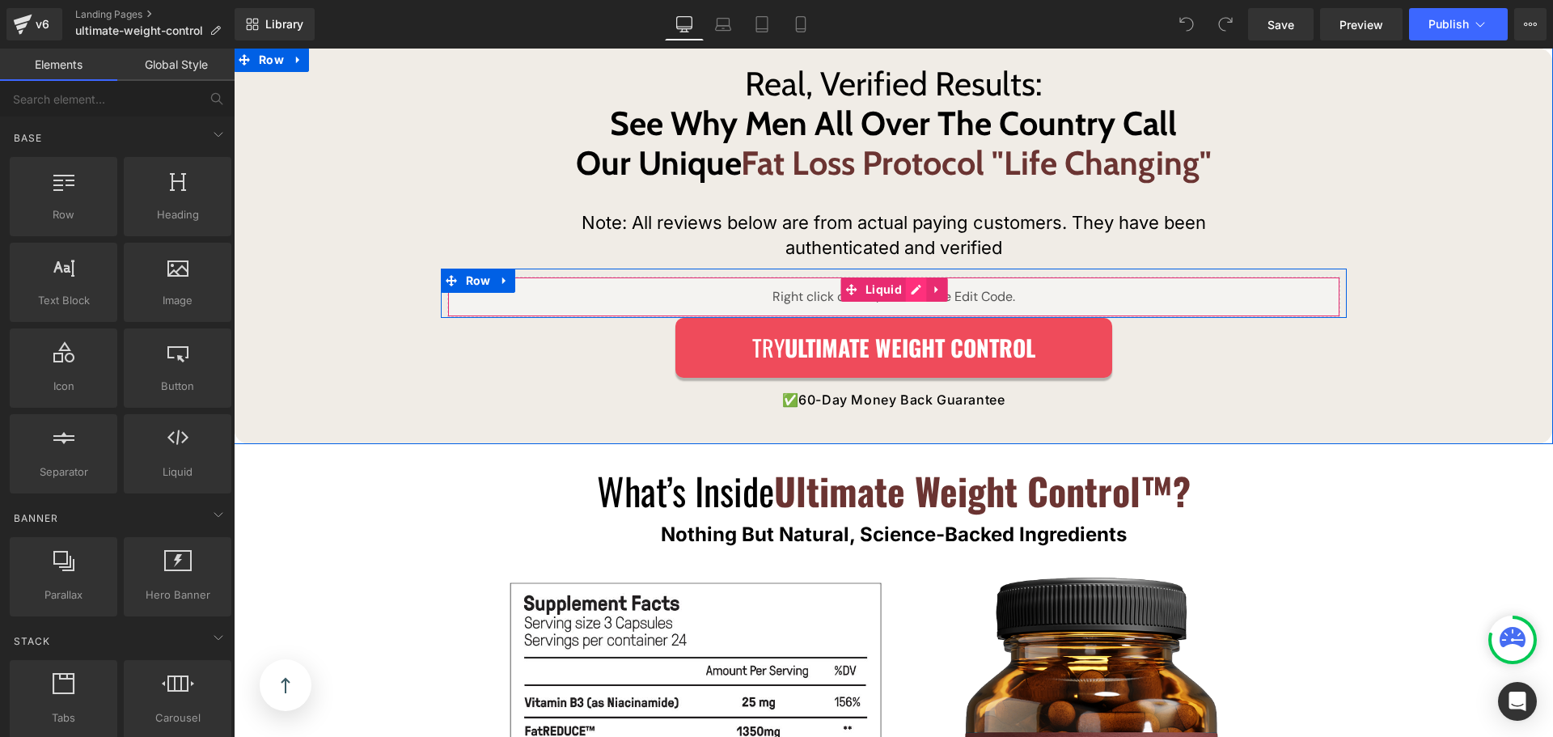
click at [903, 285] on div "Liquid" at bounding box center [893, 297] width 893 height 40
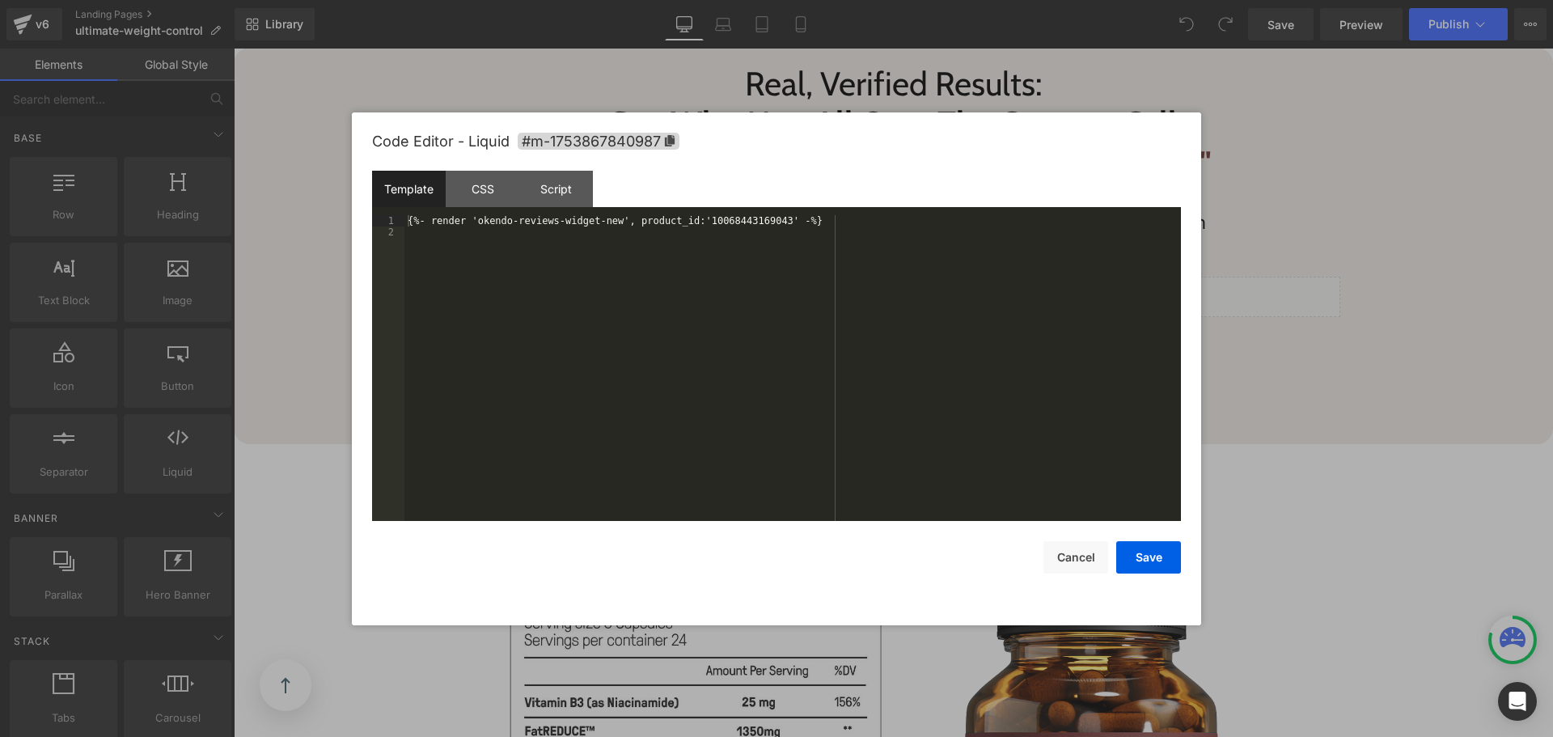
click at [808, 283] on div "{%- render 'okendo-reviews-widget-new', product_id:'10068443169043' -%}" at bounding box center [792, 379] width 776 height 328
click at [806, 290] on div "{%- render 'okendo-reviews-widget-new', product_id:'10068443169043' -%}" at bounding box center [792, 368] width 776 height 306
